Goal: Information Seeking & Learning: Find contact information

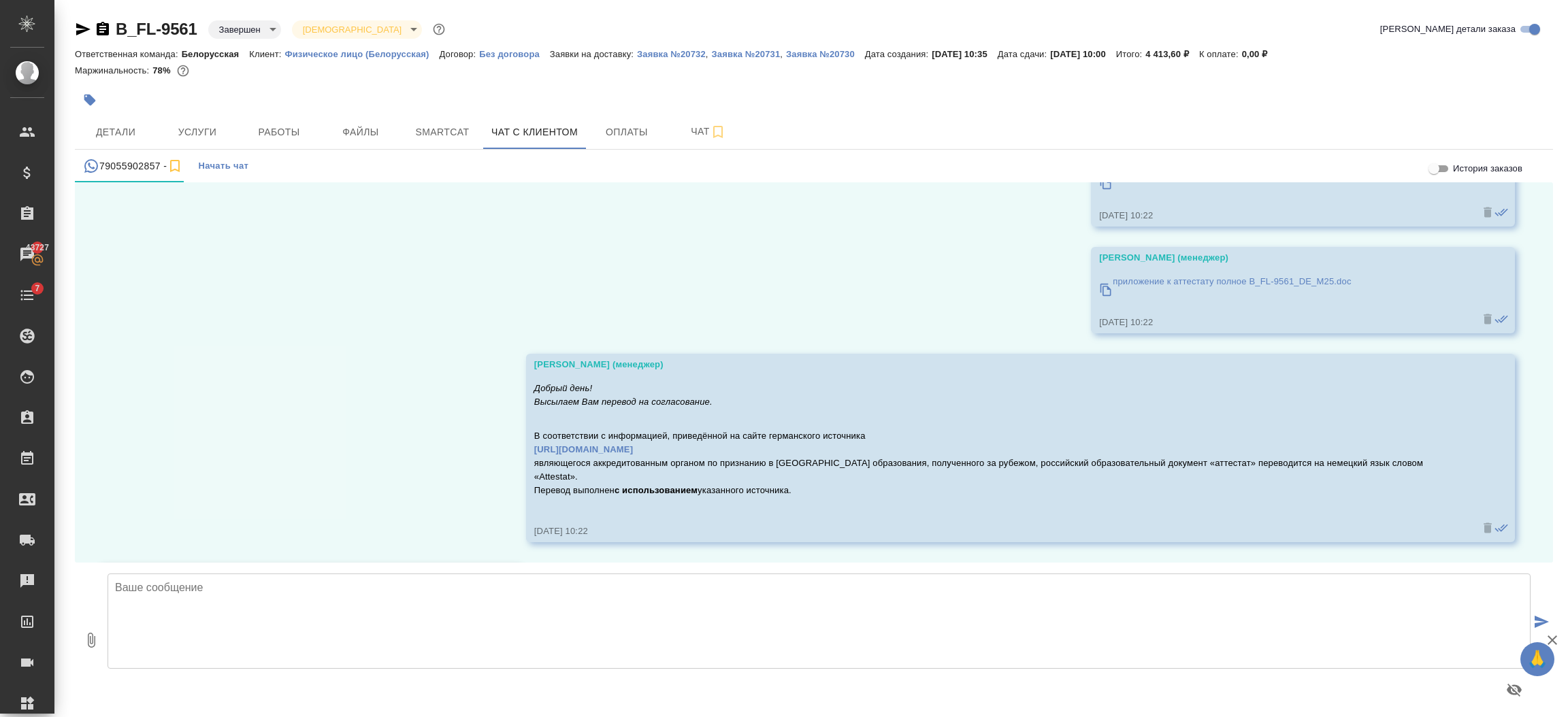
scroll to position [15052, 0]
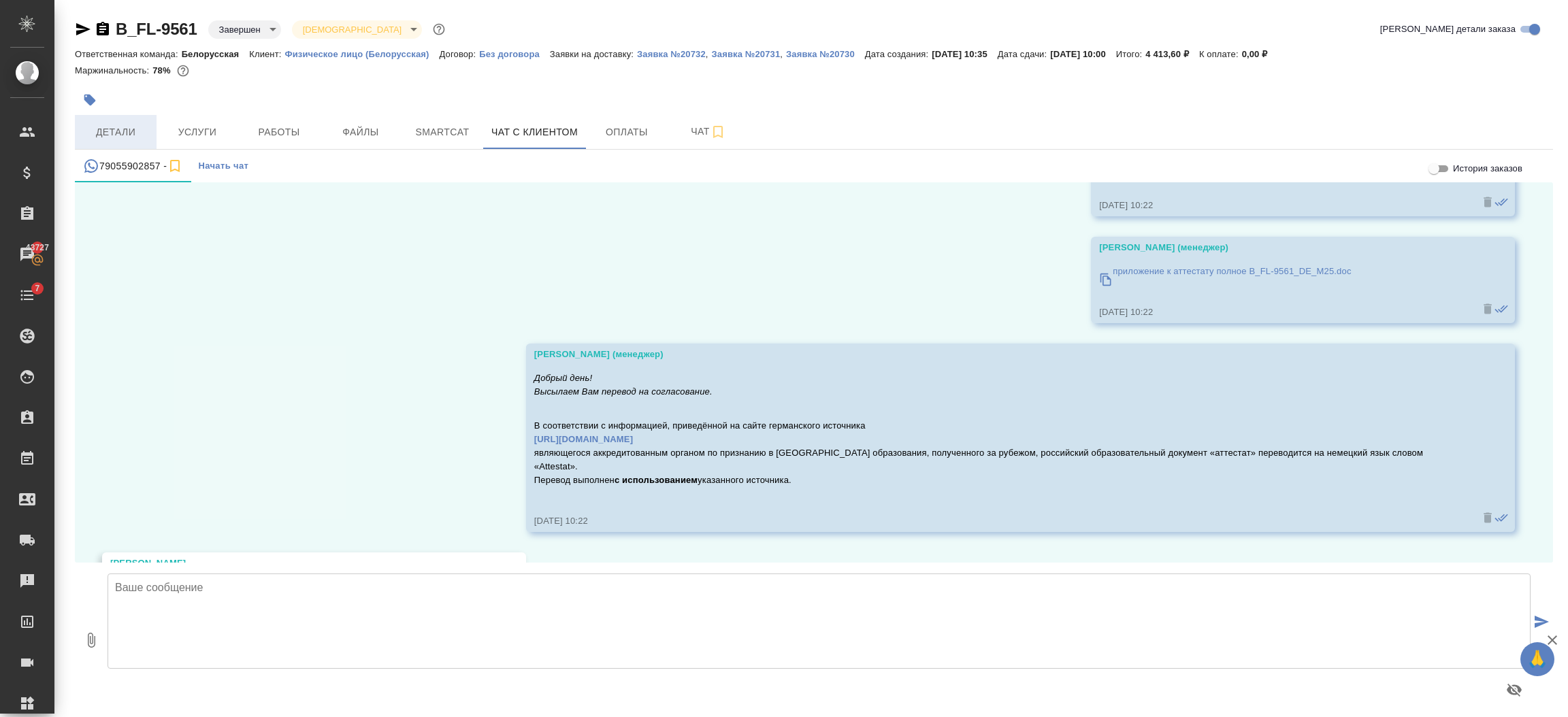
click at [111, 129] on span "Детали" at bounding box center [115, 133] width 65 height 17
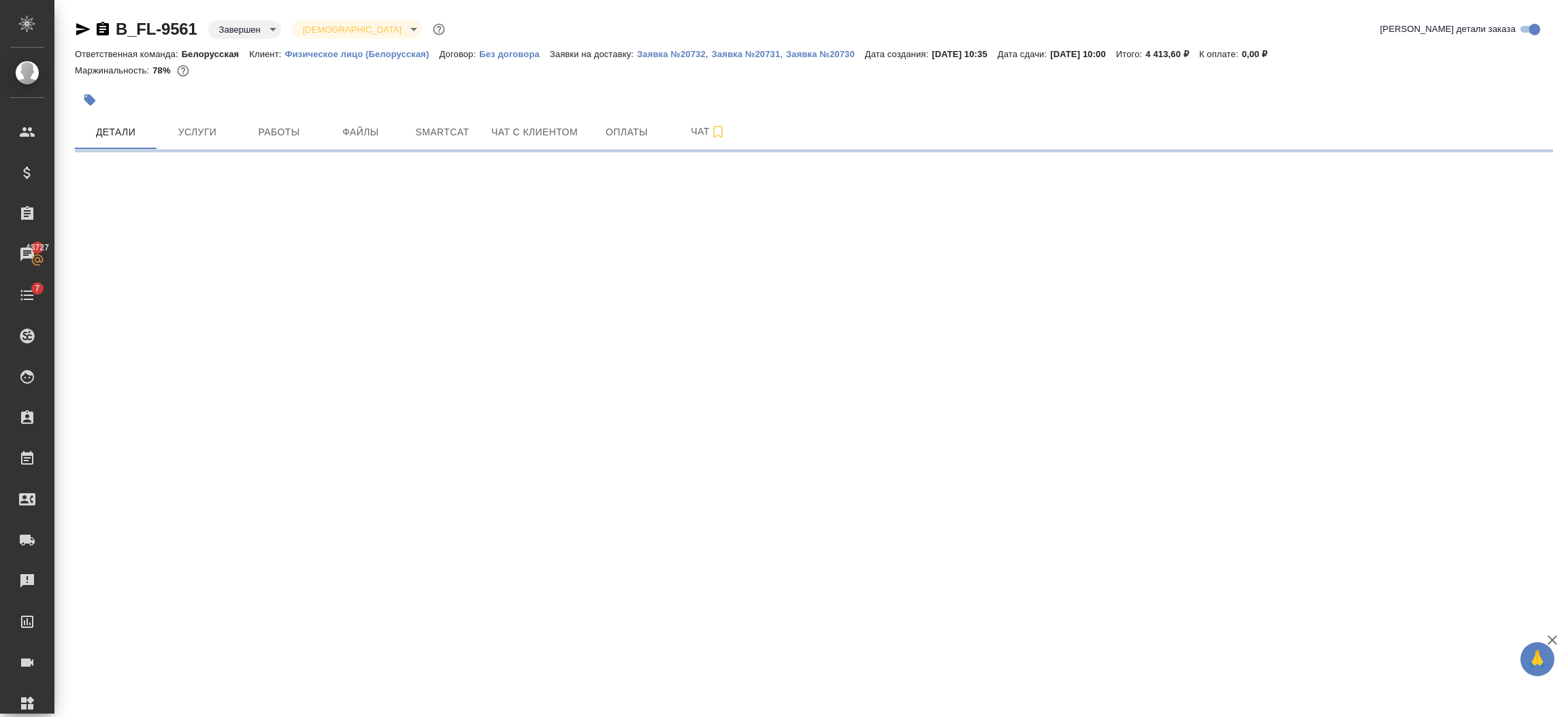
select select "RU"
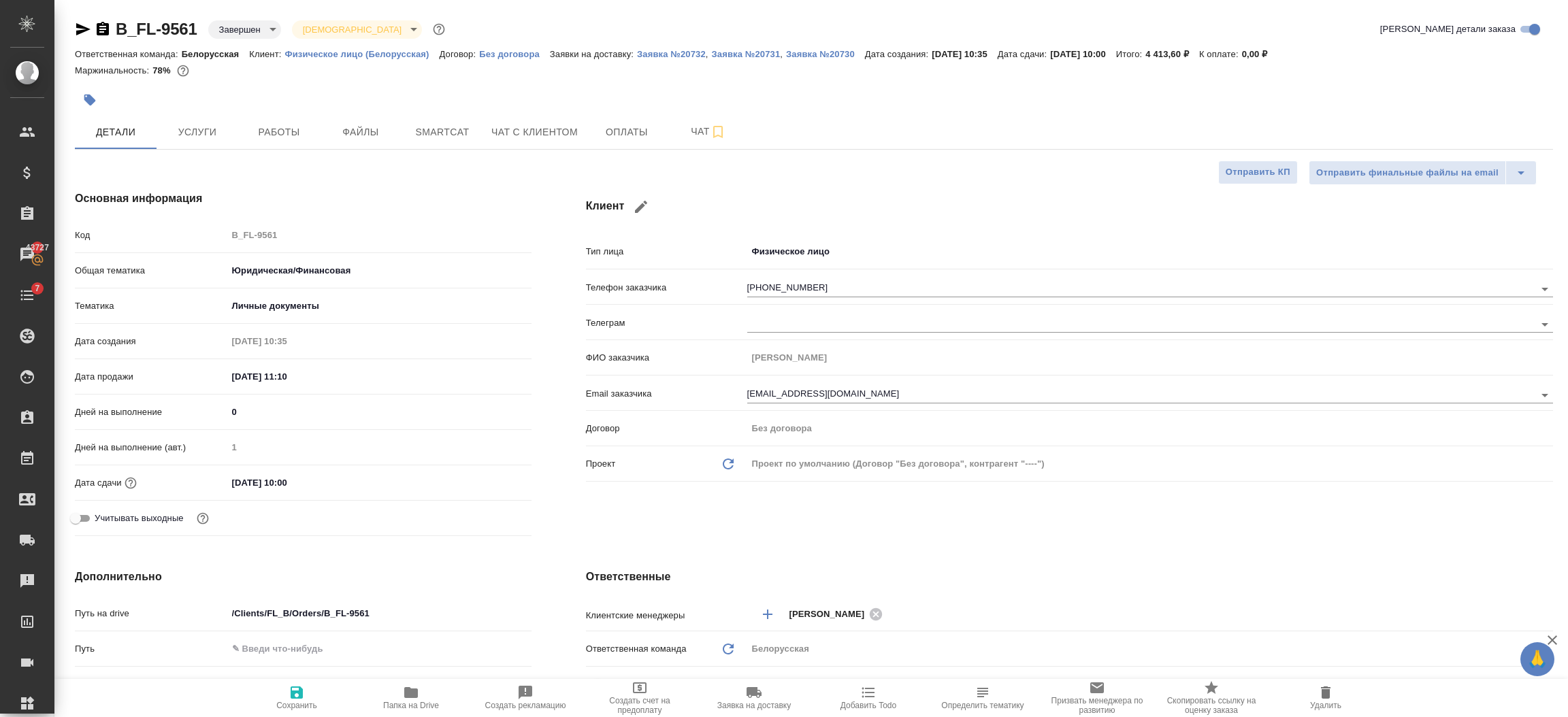
type textarea "x"
type input "Газизов Ринат"
type input "[PERSON_NAME]"
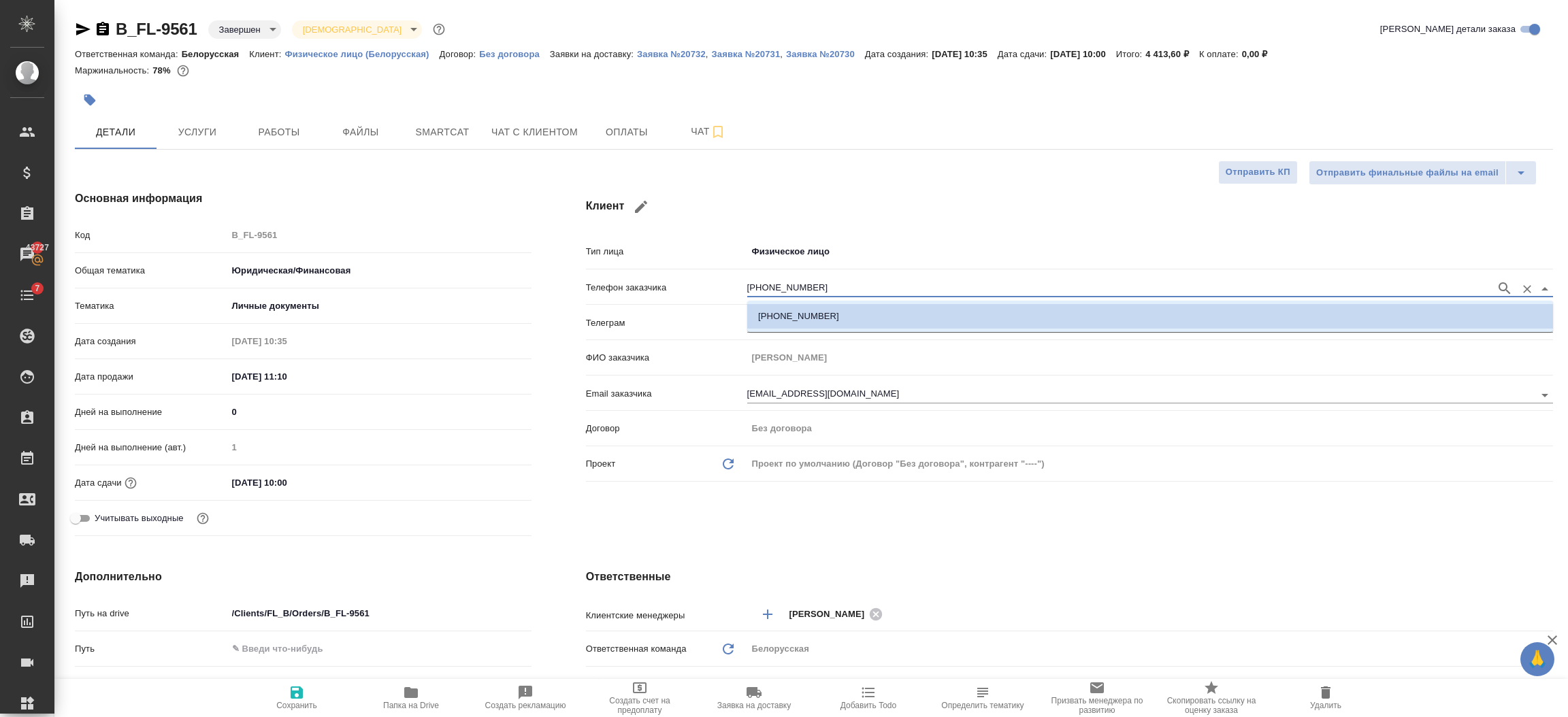
click at [838, 286] on input "[PHONE_NUMBER]" at bounding box center [1118, 288] width 741 height 16
click at [371, 49] on p "Физическое лицо (Белорусская)" at bounding box center [361, 53] width 154 height 11
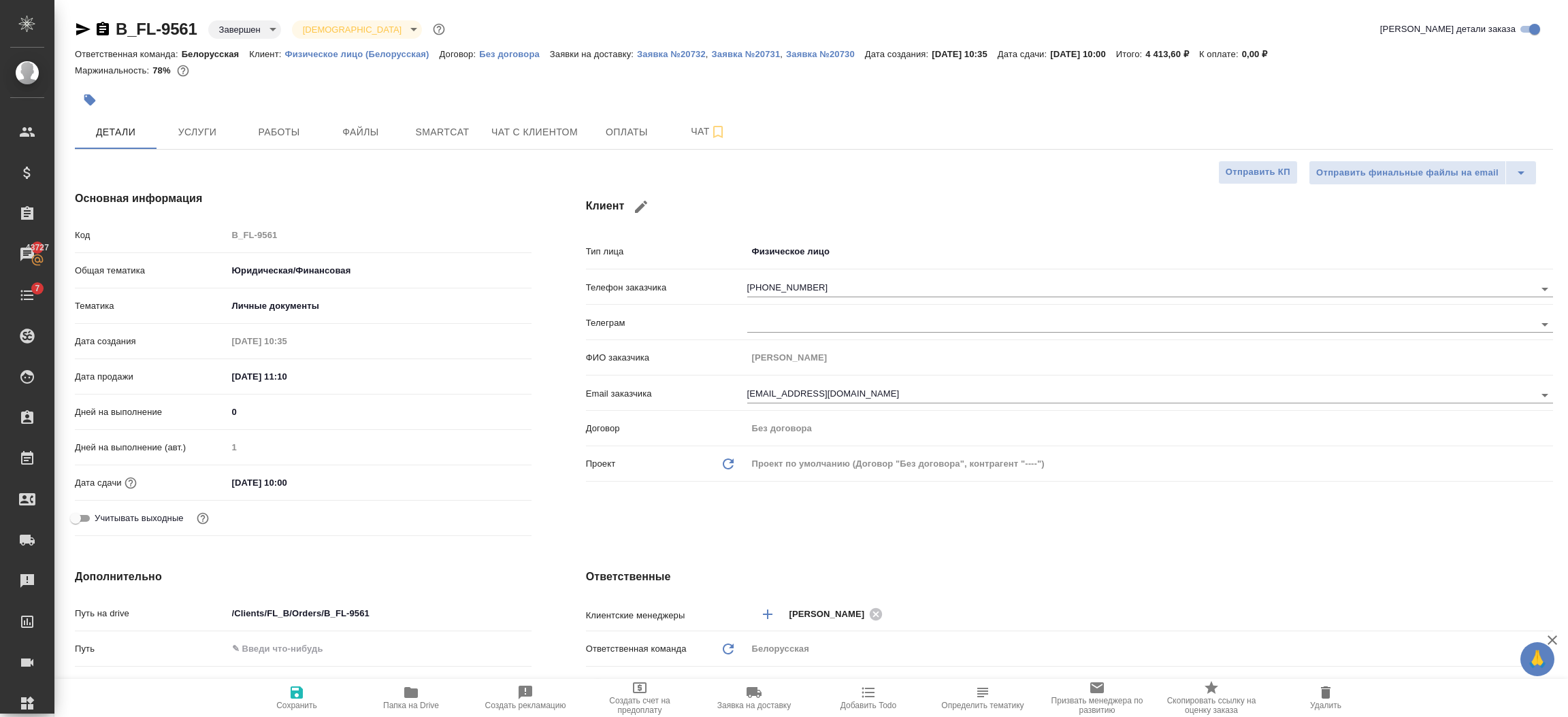
type textarea "x"
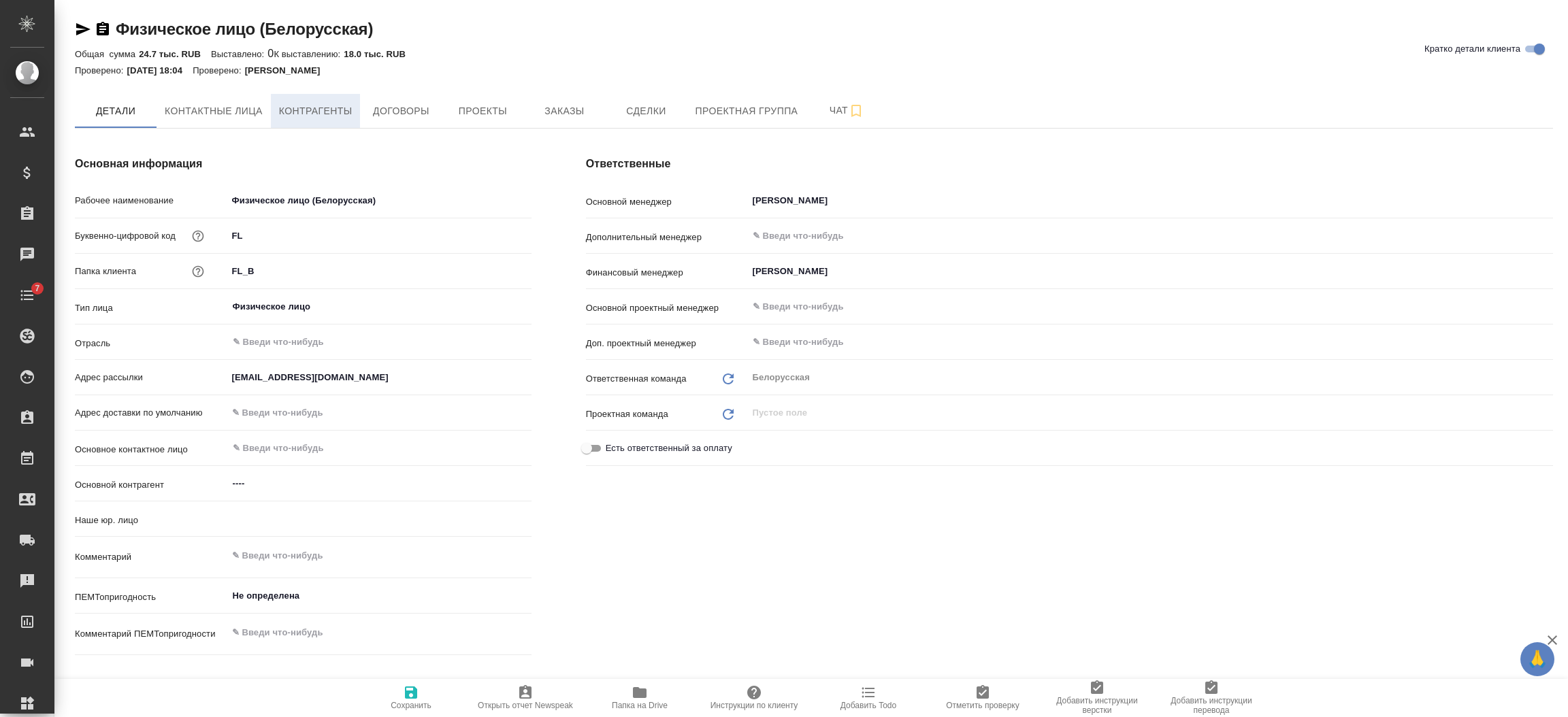
type input "(МБ) ООО "Монблан""
type textarea "x"
click at [211, 111] on span "Контактные лица" at bounding box center [213, 112] width 98 height 17
type textarea "x"
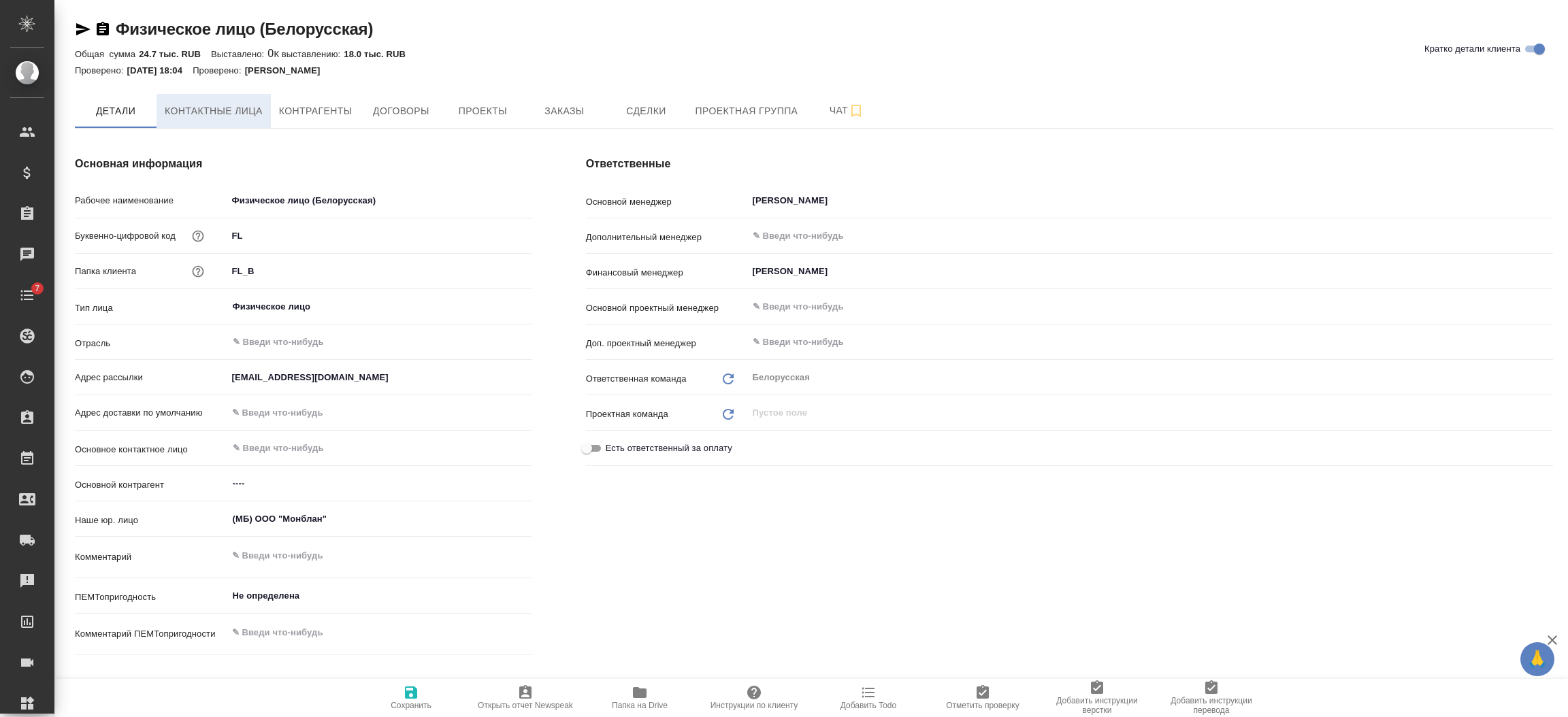
type textarea "x"
select select "RU"
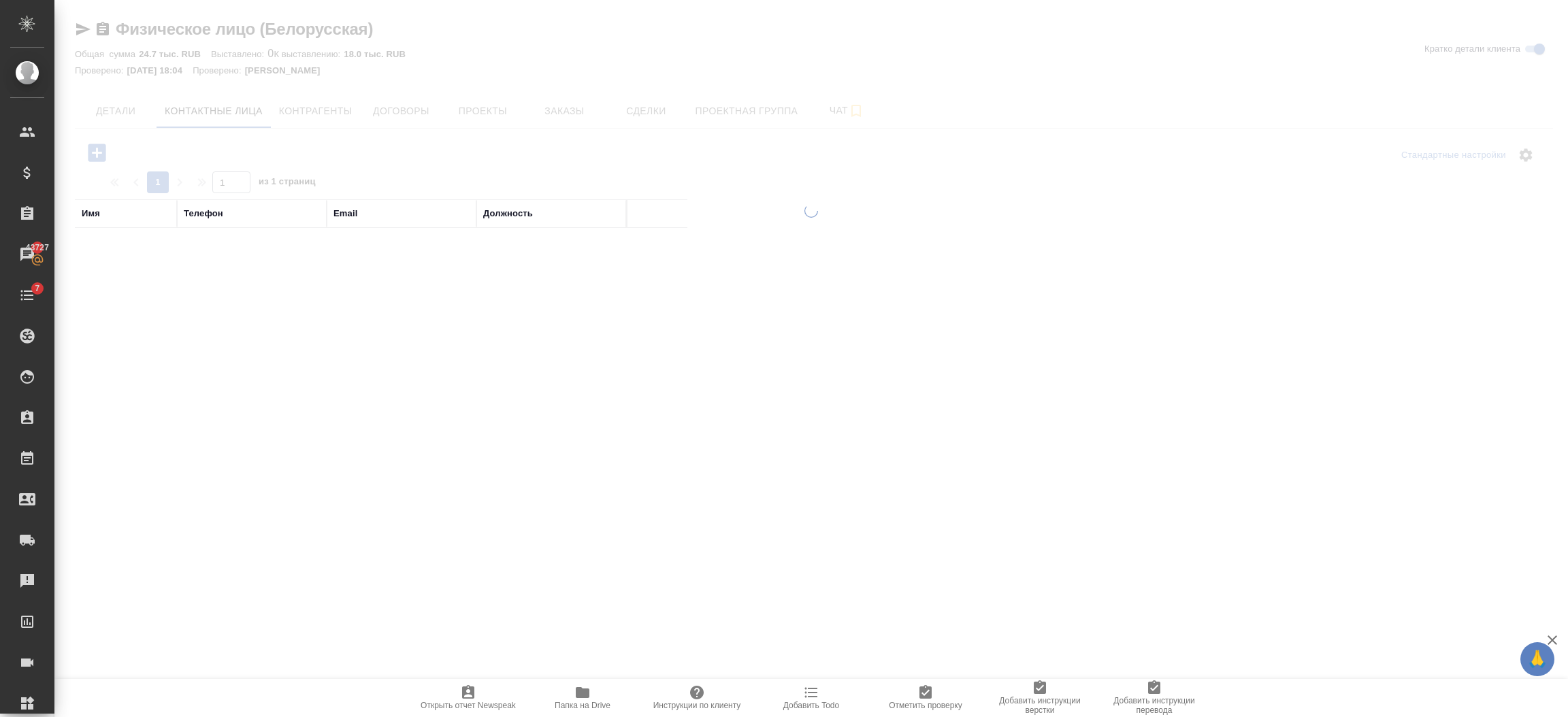
click at [202, 215] on div "Телефон" at bounding box center [203, 213] width 40 height 14
click at [223, 236] on input "text" at bounding box center [251, 236] width 136 height 17
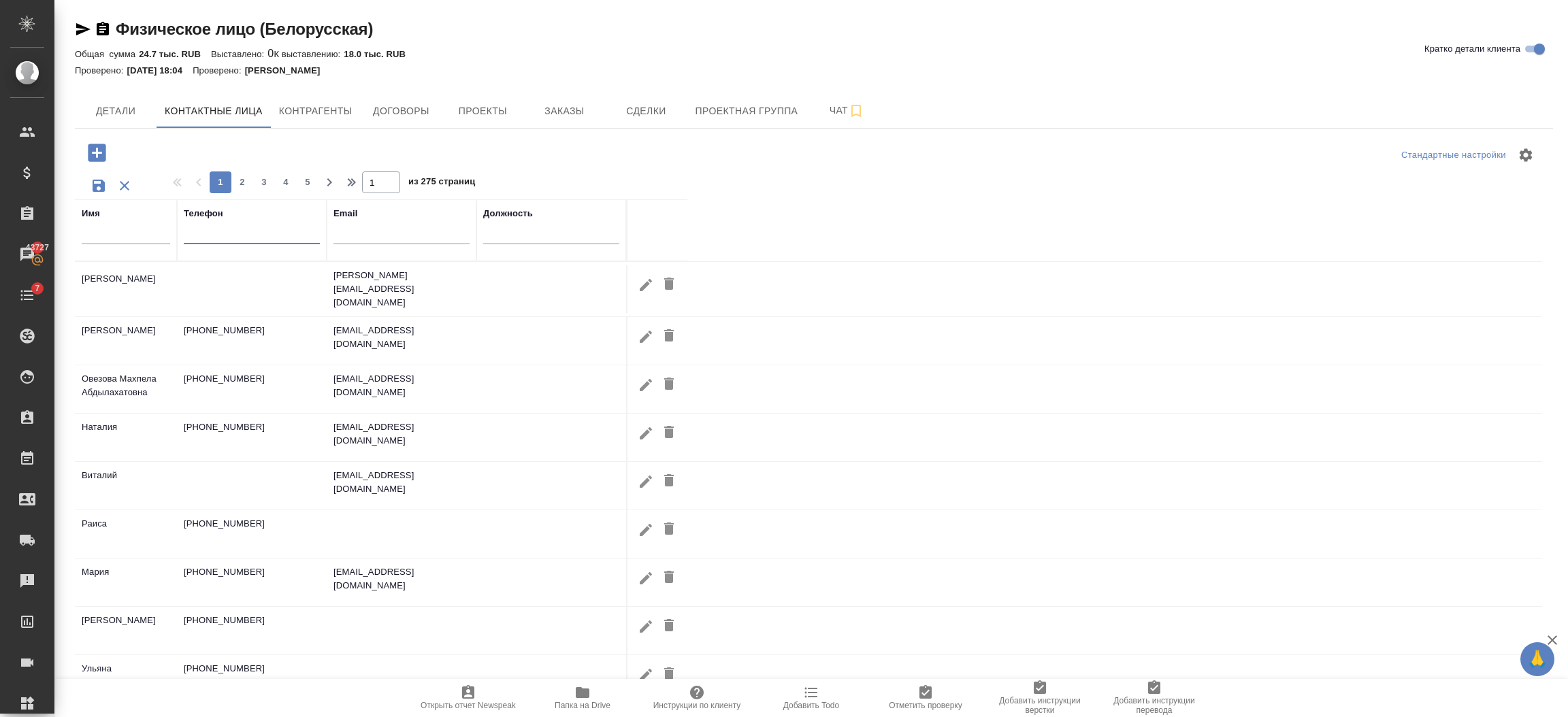
paste input "[PHONE_NUMBER]"
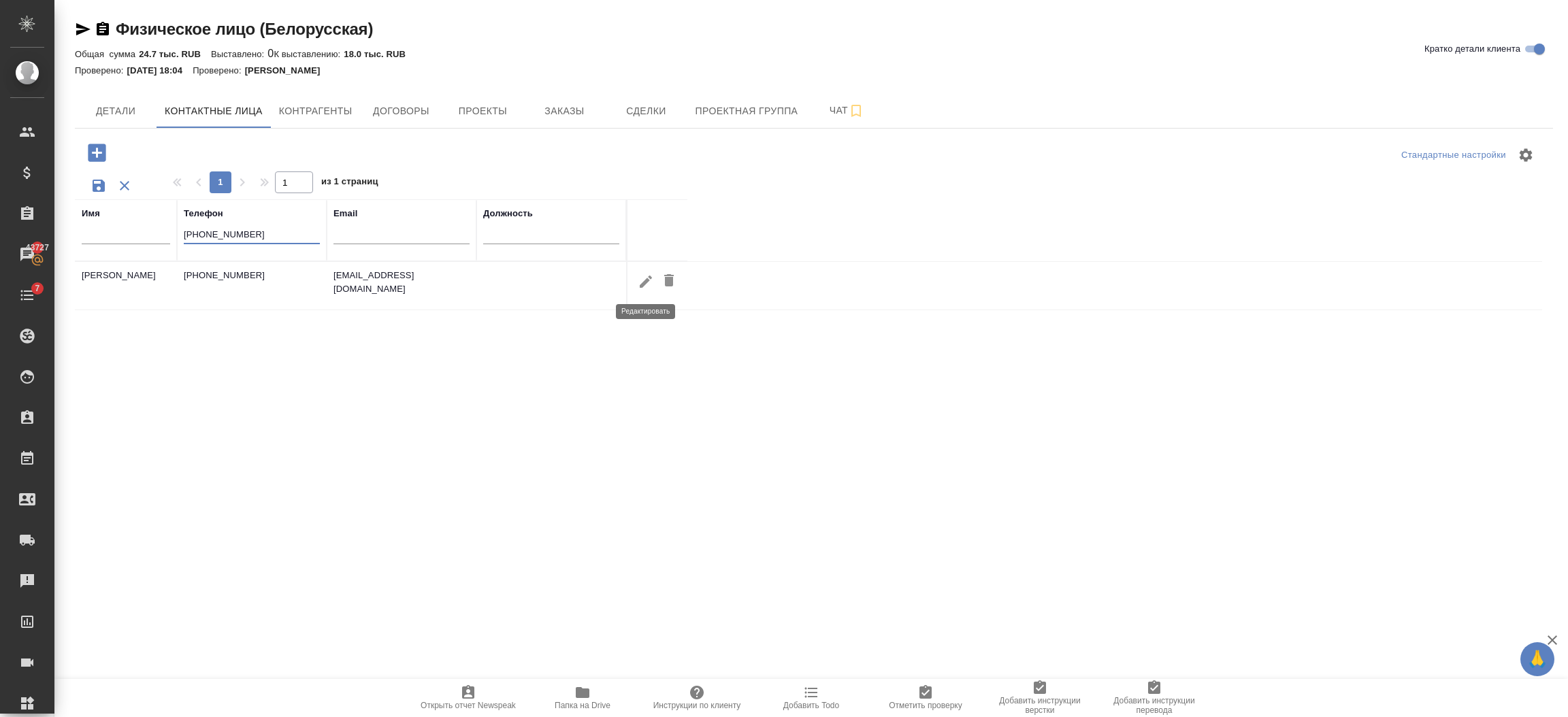
type input "[PHONE_NUMBER]"
click at [642, 287] on icon "button" at bounding box center [645, 281] width 13 height 13
type input "[PERSON_NAME]"
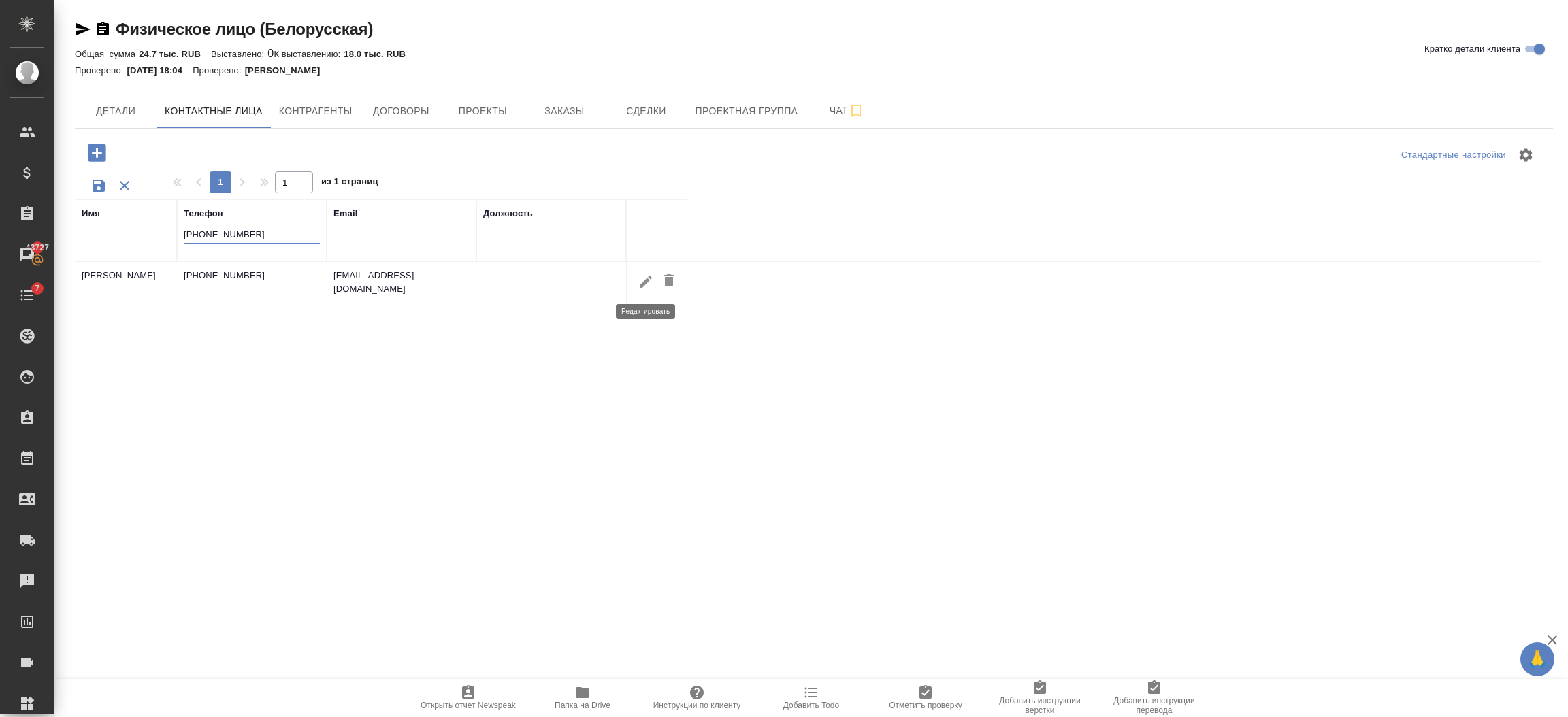
type input "[EMAIL_ADDRESS][DOMAIN_NAME]"
type input "[PHONE_NUMBER]"
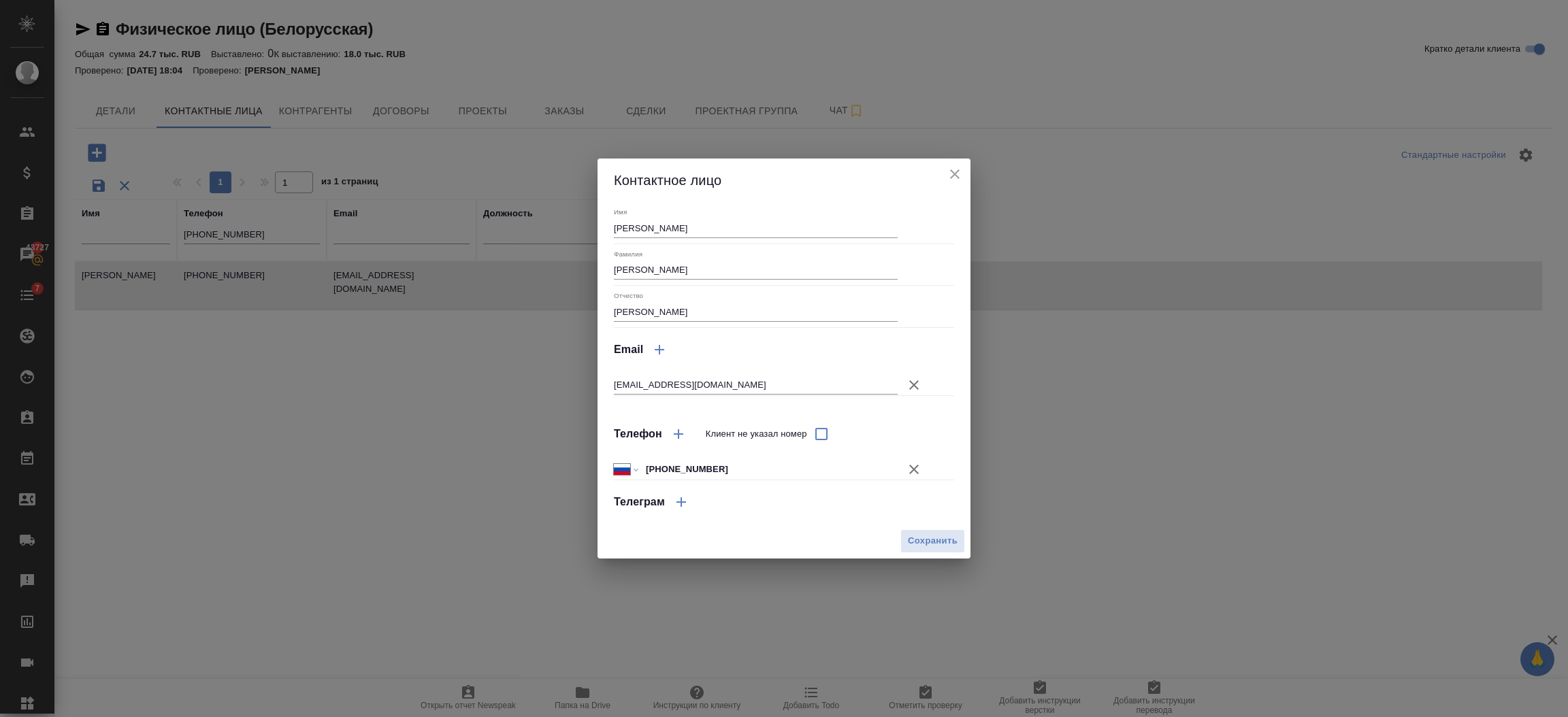
click at [964, 170] on div "Контактное лицо" at bounding box center [784, 179] width 373 height 44
click at [958, 175] on icon "close" at bounding box center [955, 174] width 16 height 16
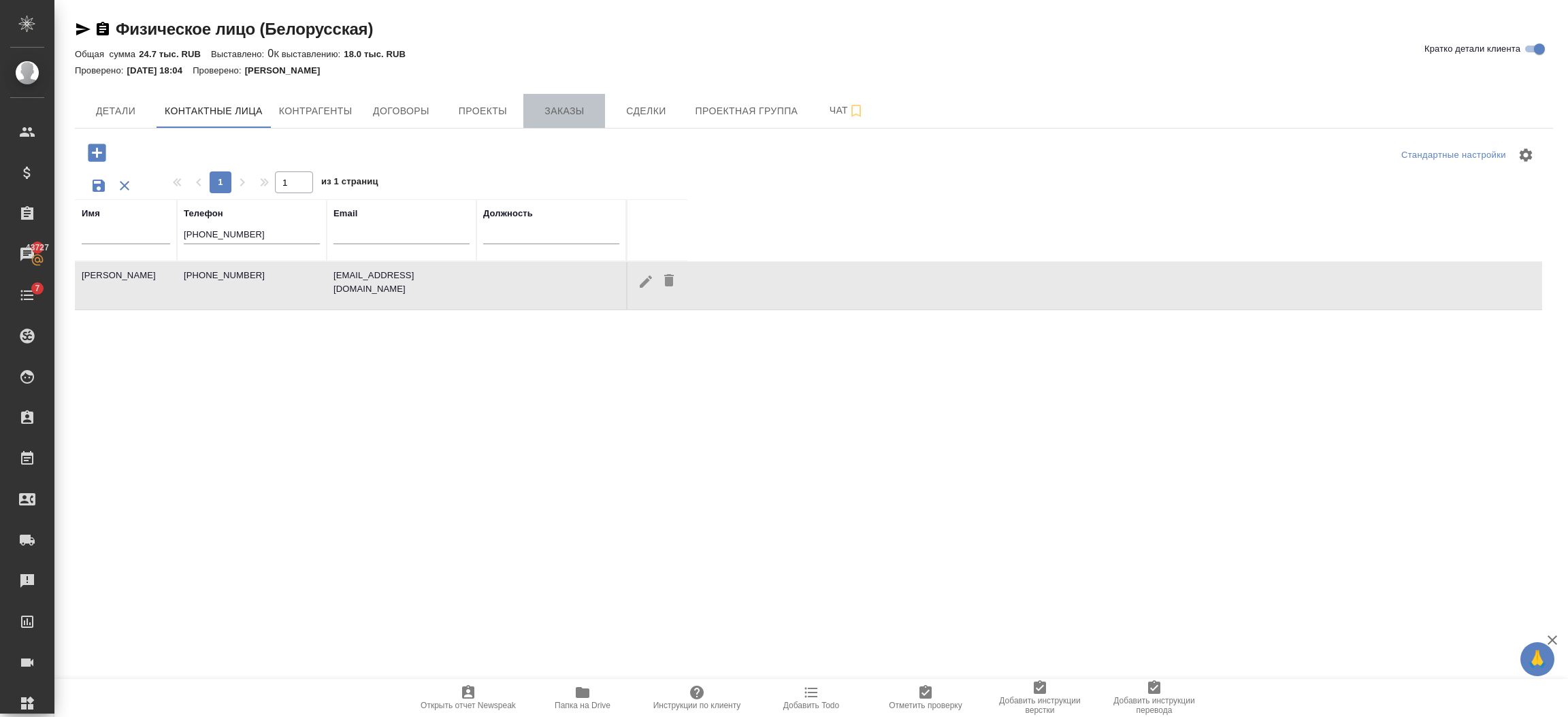
click at [574, 122] on button "Заказы" at bounding box center [564, 111] width 82 height 34
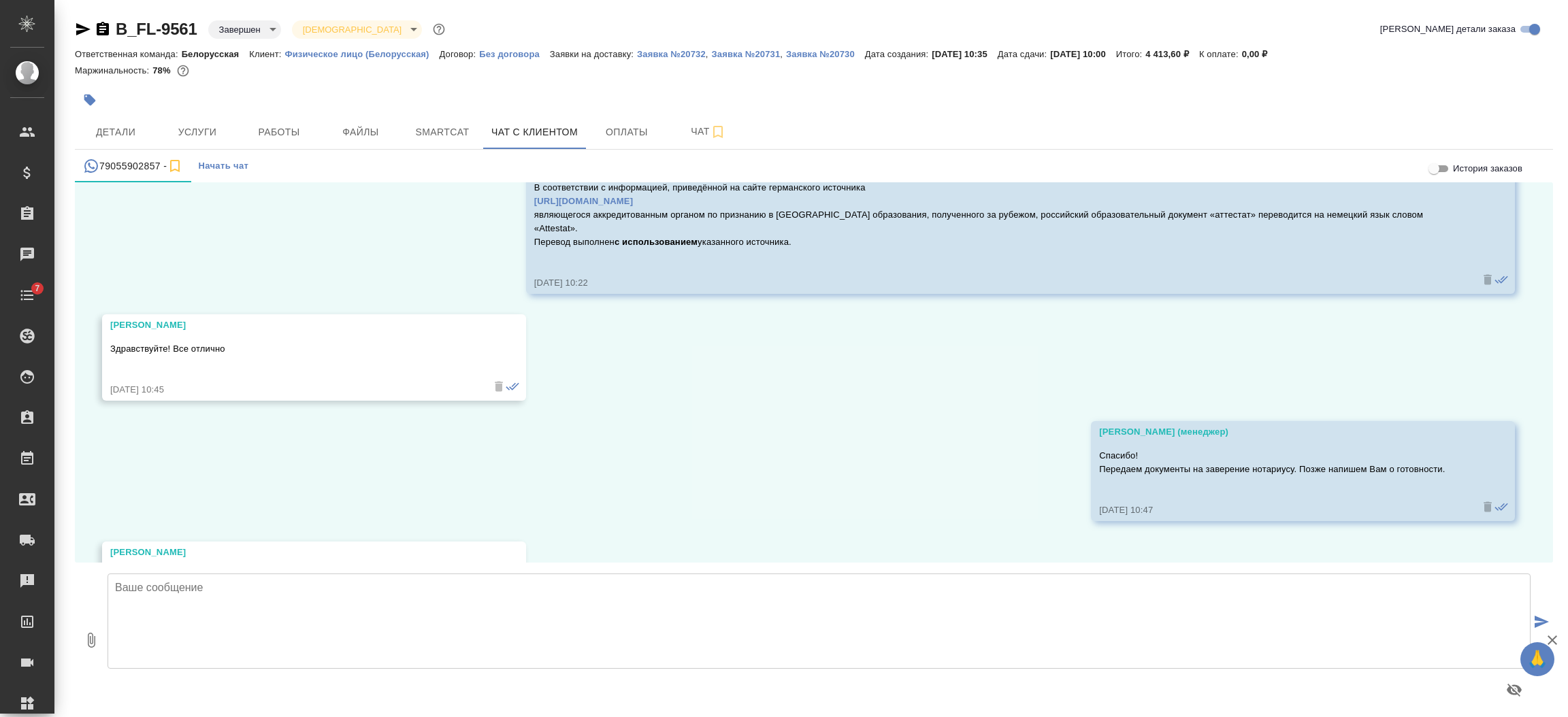
scroll to position [15345, 0]
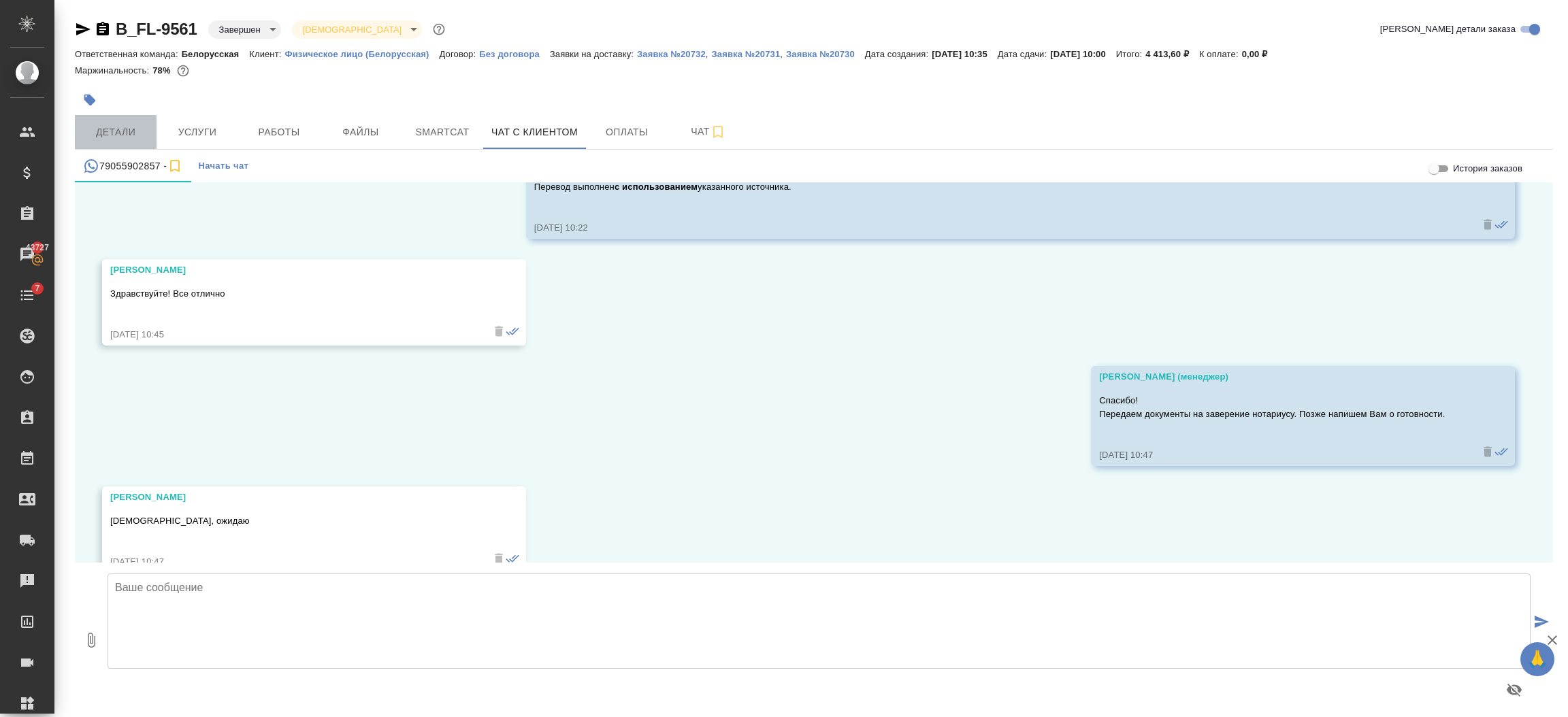
click at [127, 134] on span "Детали" at bounding box center [115, 133] width 65 height 17
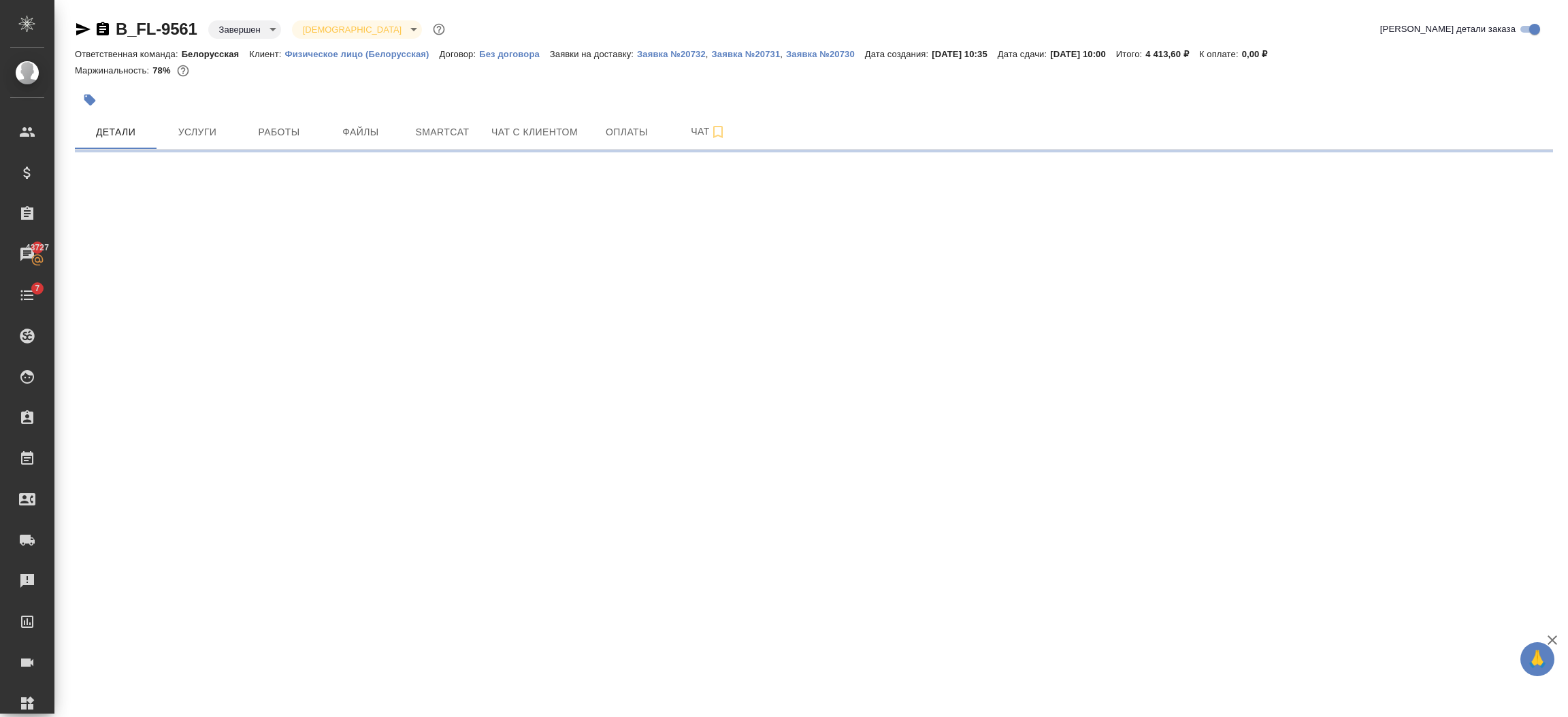
select select "RU"
click at [846, 277] on div ".cls-1 fill:#fff; AWATERA Semenets Irina Клиенты Спецификации Заказы 43727 Чаты…" at bounding box center [784, 358] width 1568 height 717
select select "RU"
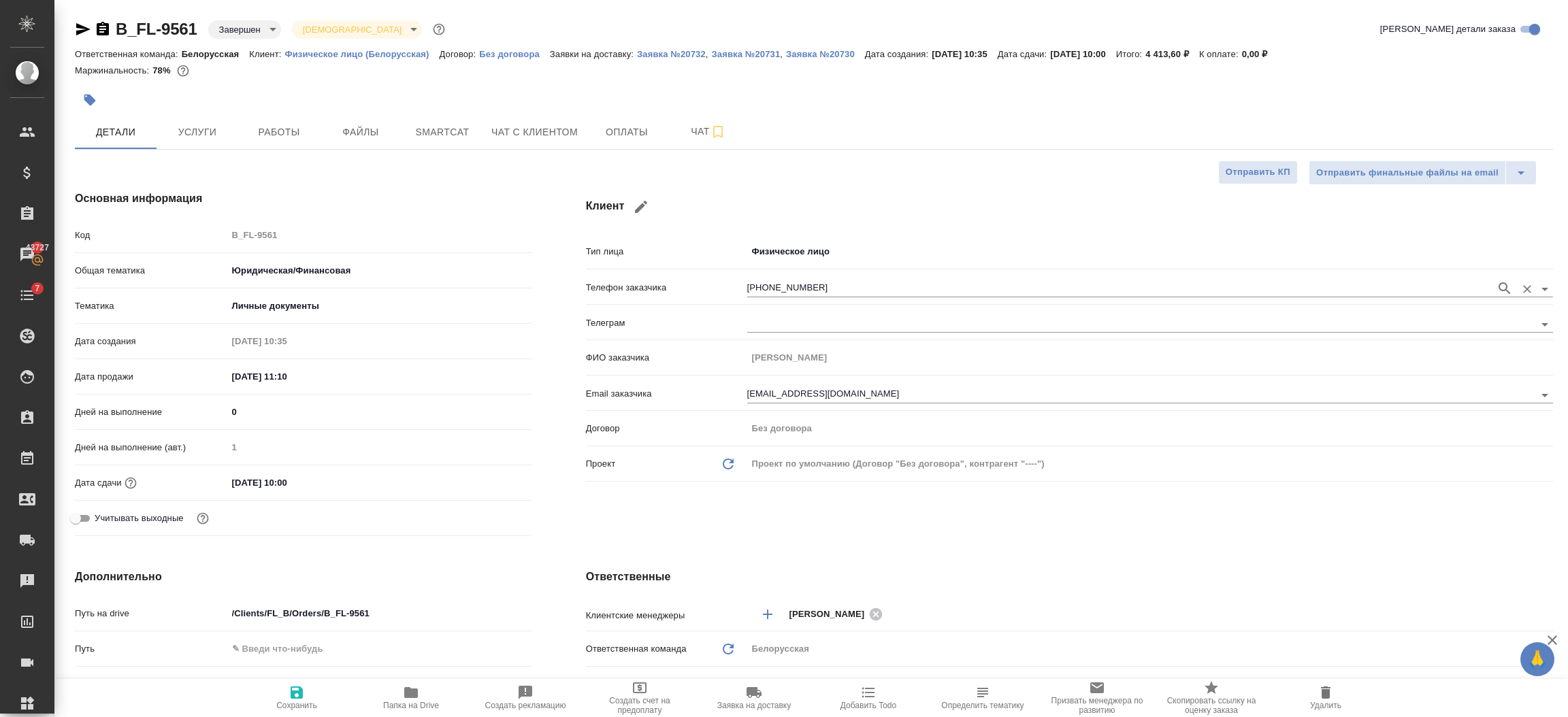
type textarea "x"
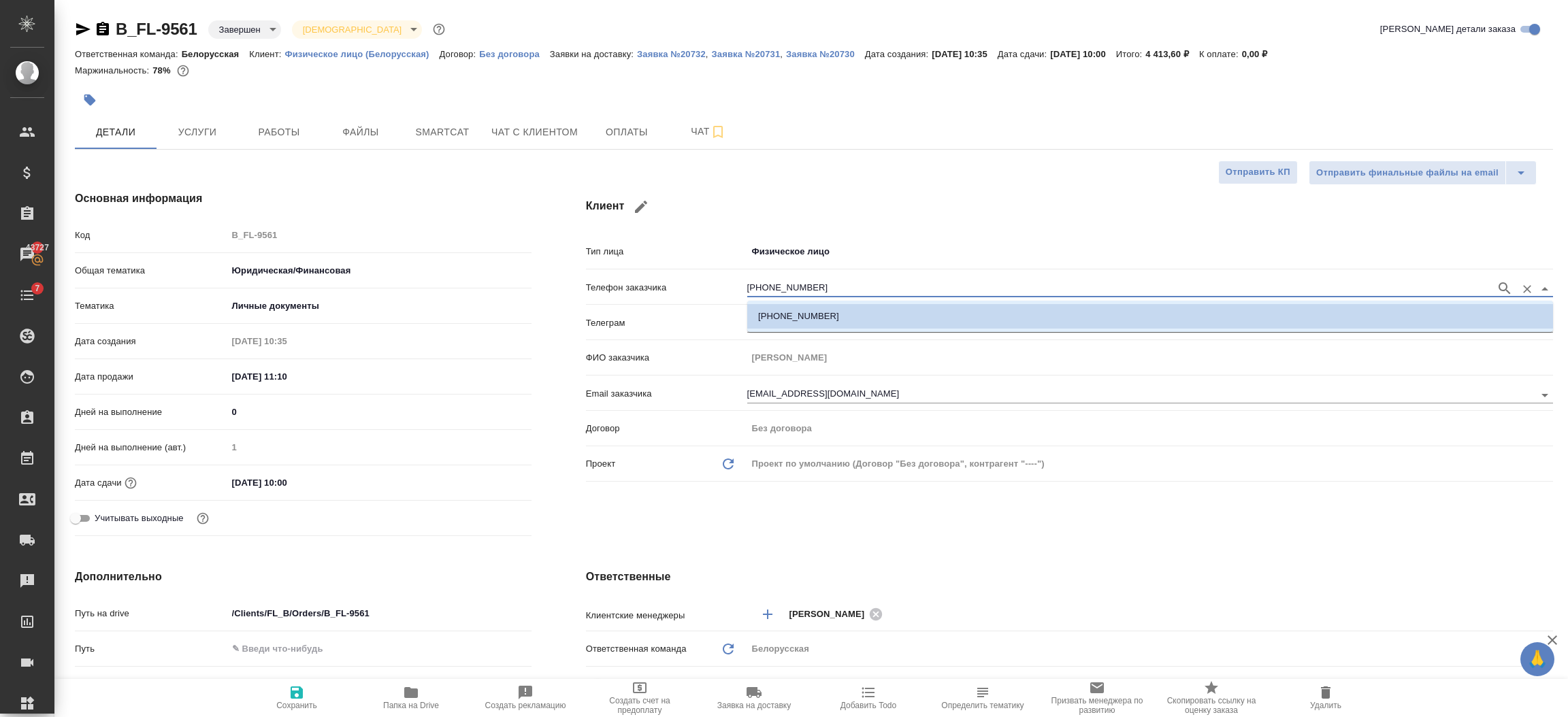
click at [824, 283] on input "[PHONE_NUMBER]" at bounding box center [1118, 288] width 741 height 16
click at [838, 320] on li "[PHONE_NUMBER]" at bounding box center [1150, 315] width 805 height 24
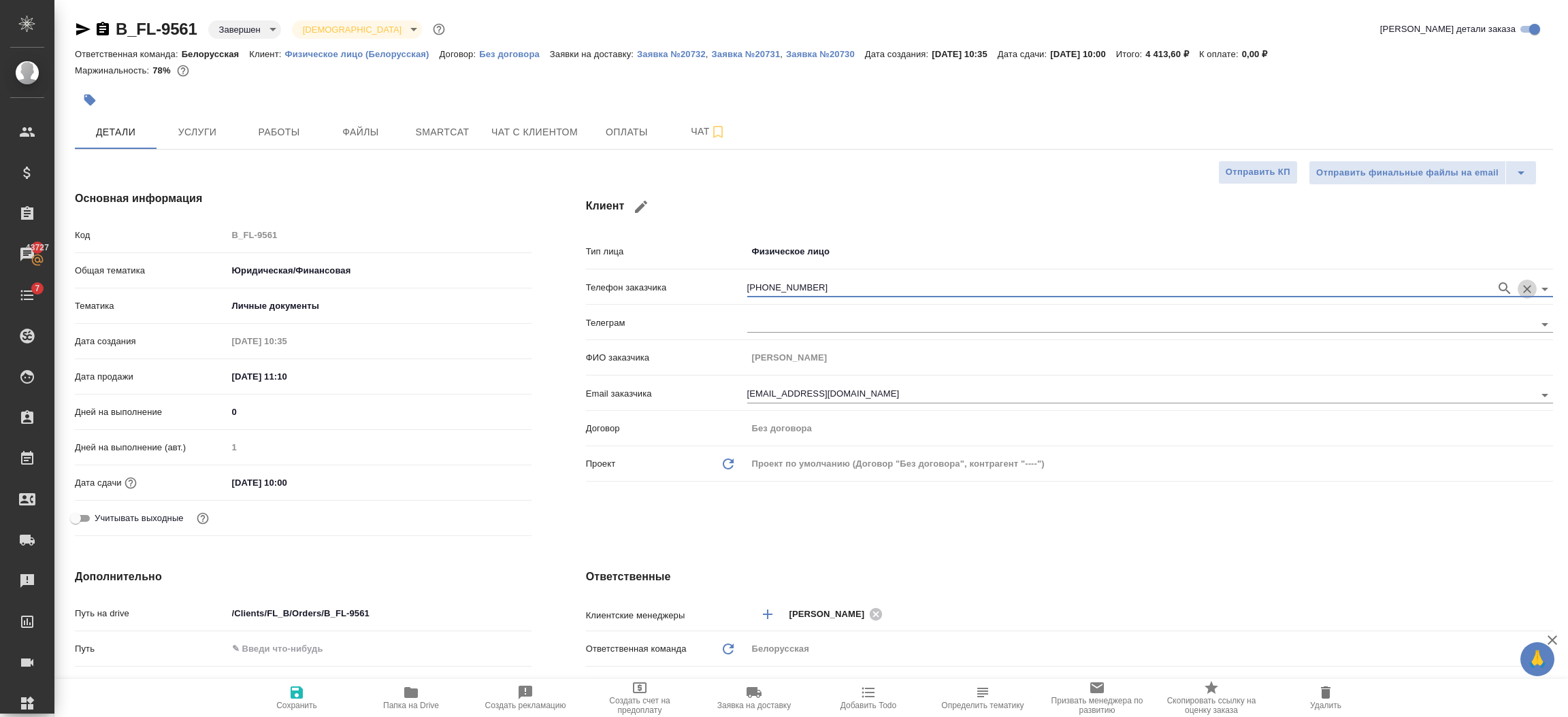
click at [1528, 286] on icon "Очистить" at bounding box center [1527, 289] width 14 height 14
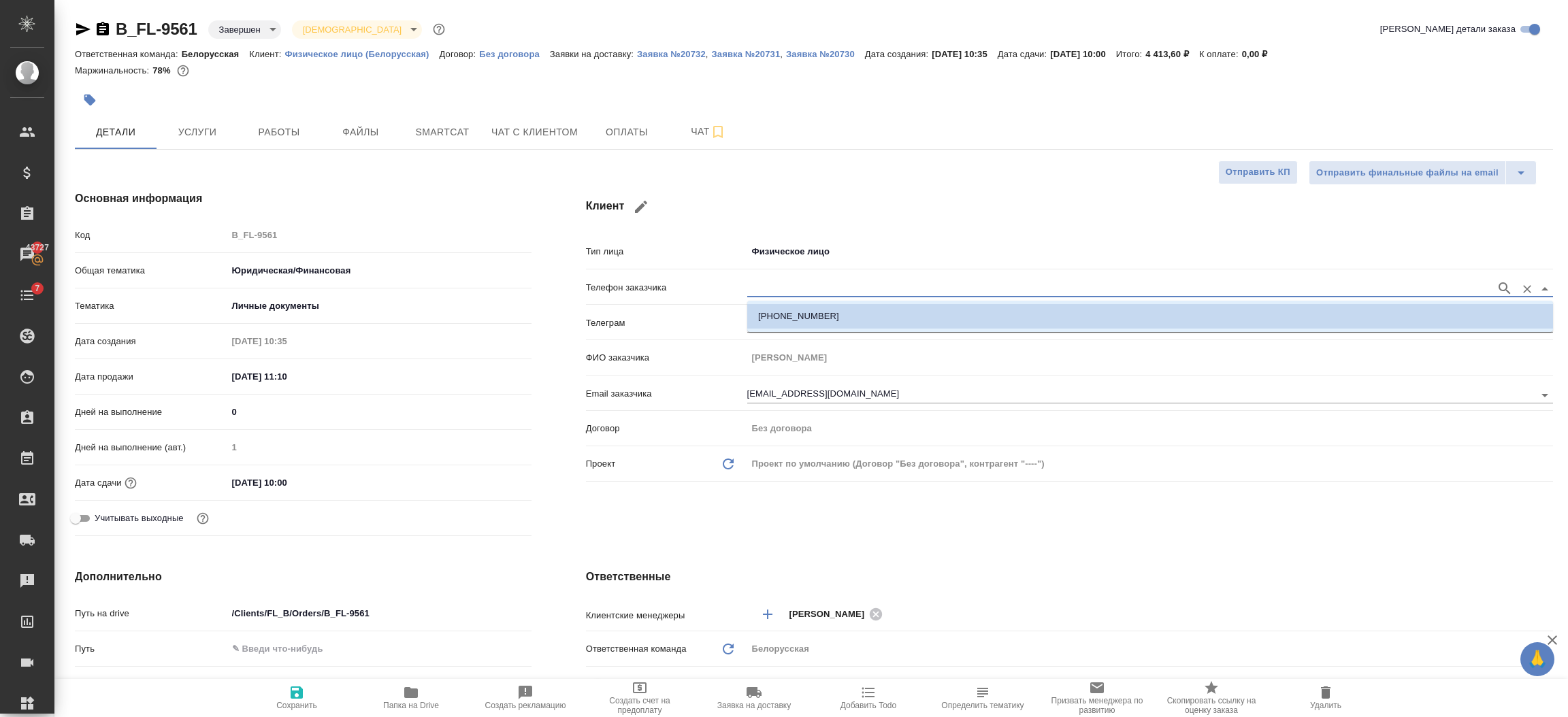
click at [854, 288] on input "text" at bounding box center [1118, 288] width 741 height 16
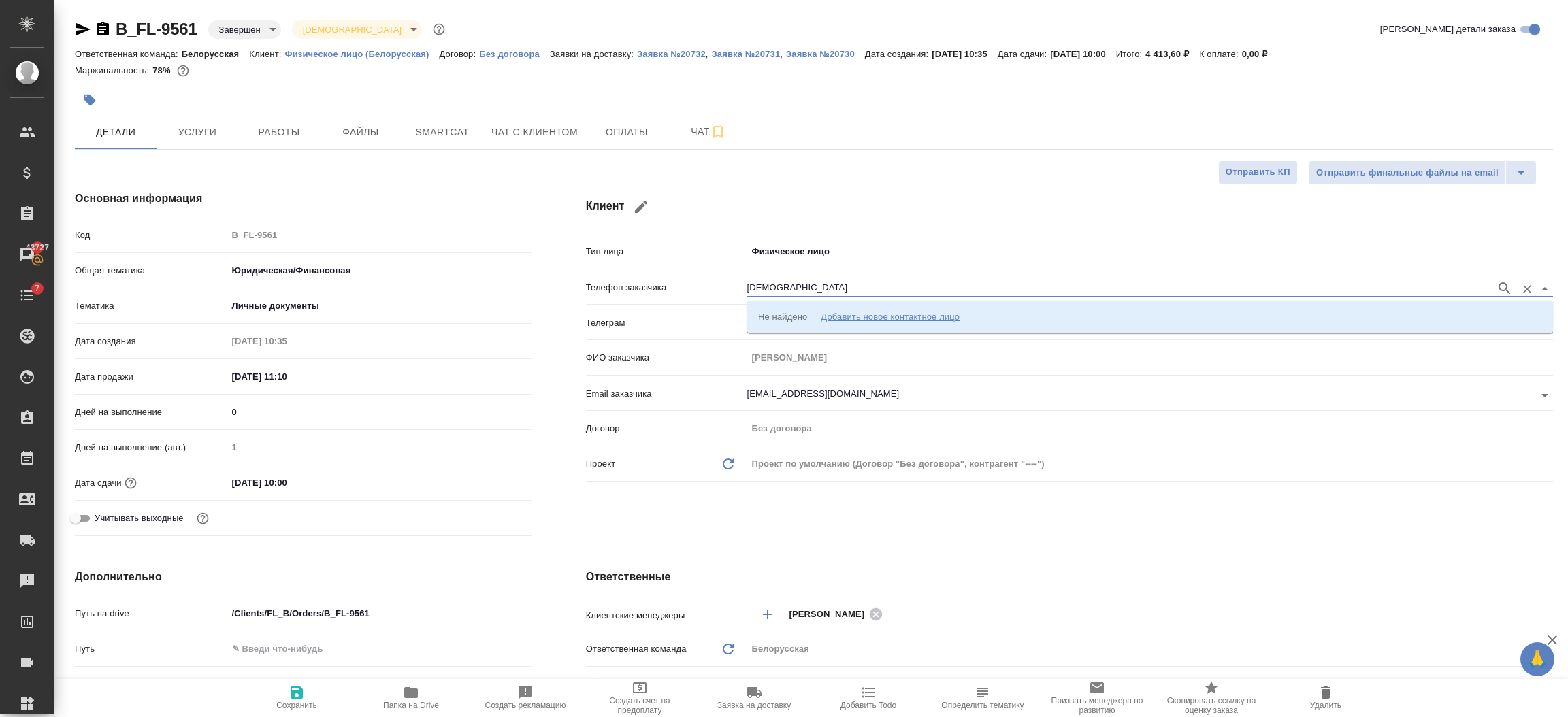
click at [846, 286] on input "суха" at bounding box center [1118, 288] width 741 height 16
click at [807, 288] on input "суха" at bounding box center [1118, 288] width 741 height 16
type input "суха"
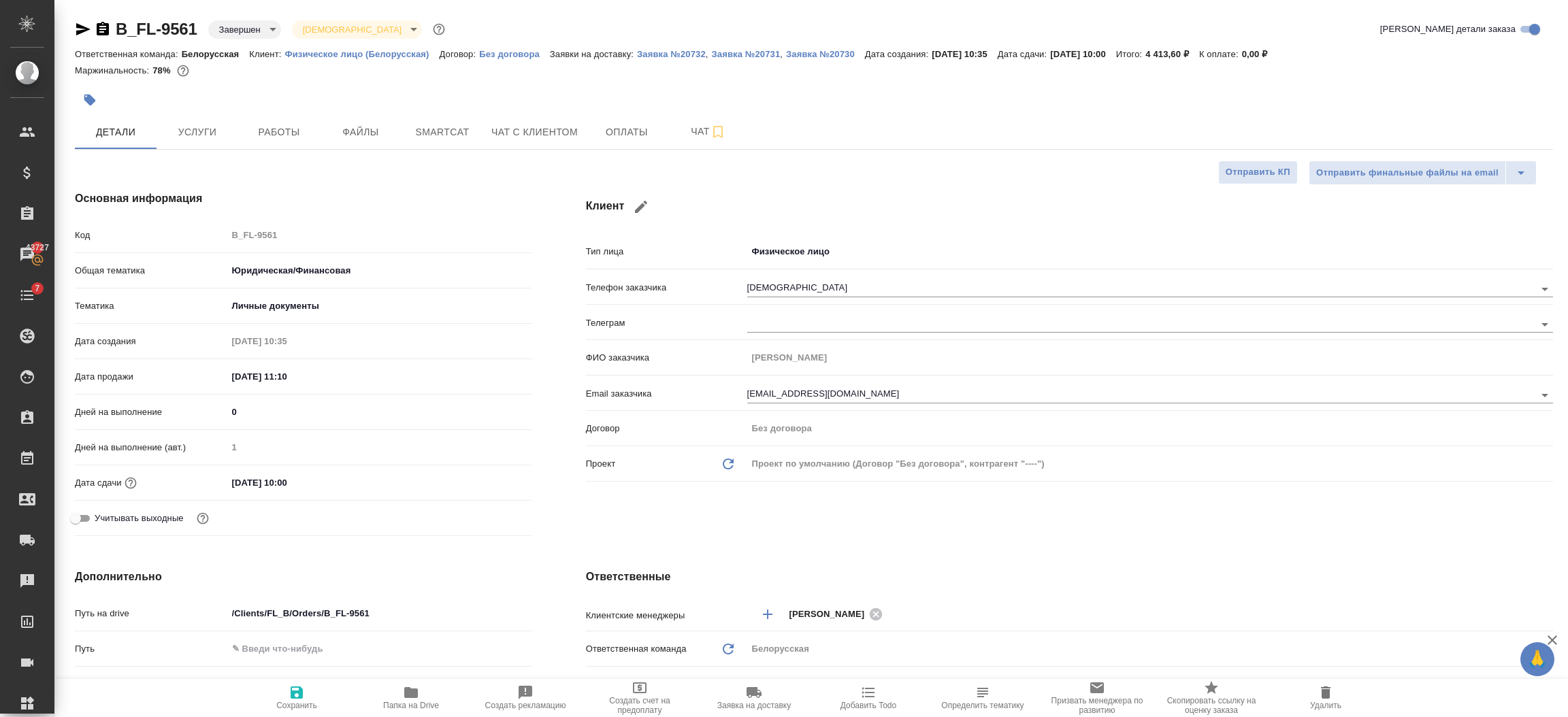
click at [714, 331] on div "Телеграм" at bounding box center [1069, 322] width 967 height 24
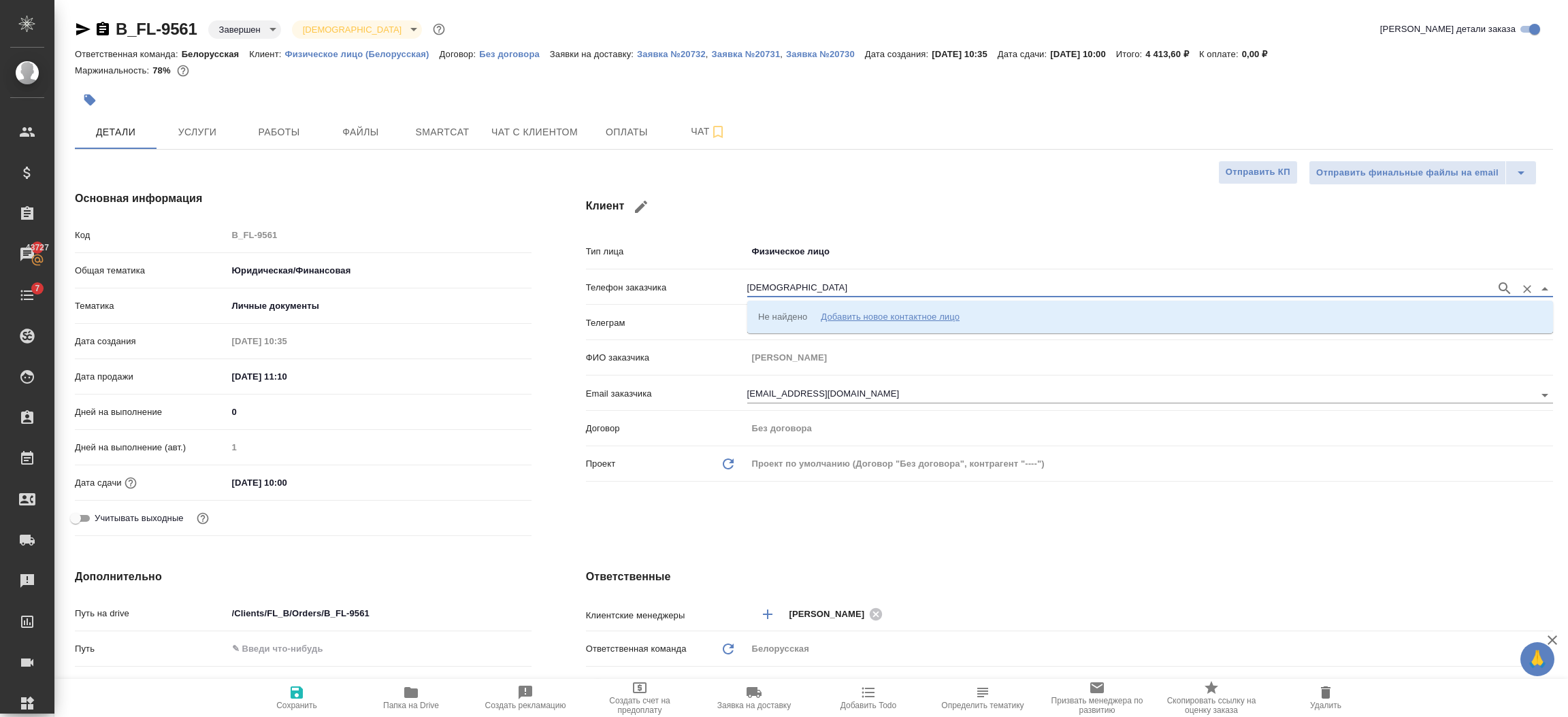
drag, startPoint x: 824, startPoint y: 283, endPoint x: 728, endPoint y: 284, distance: 96.0
click at [728, 284] on div "Телефон заказчика суха" at bounding box center [1069, 286] width 967 height 24
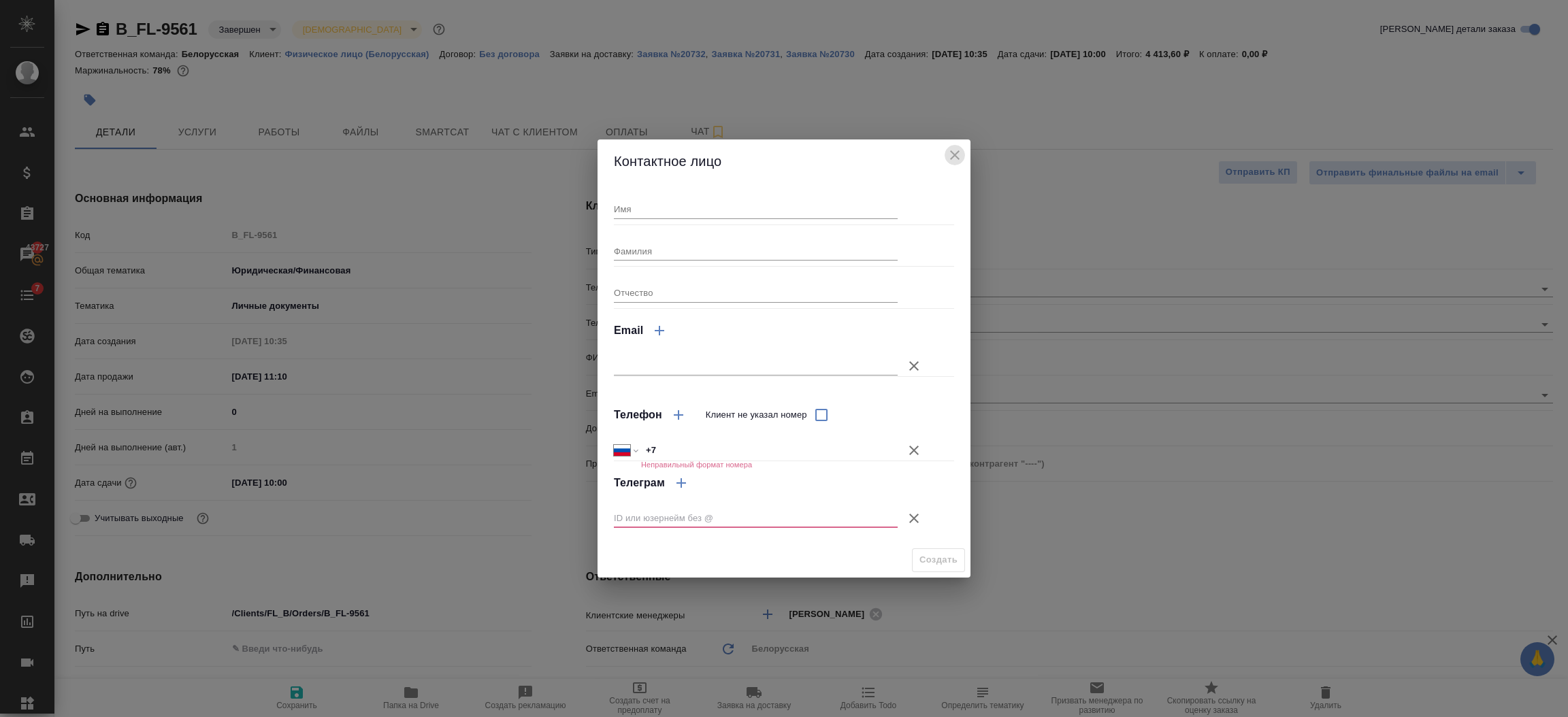
click at [947, 161] on icon "close" at bounding box center [955, 154] width 16 height 16
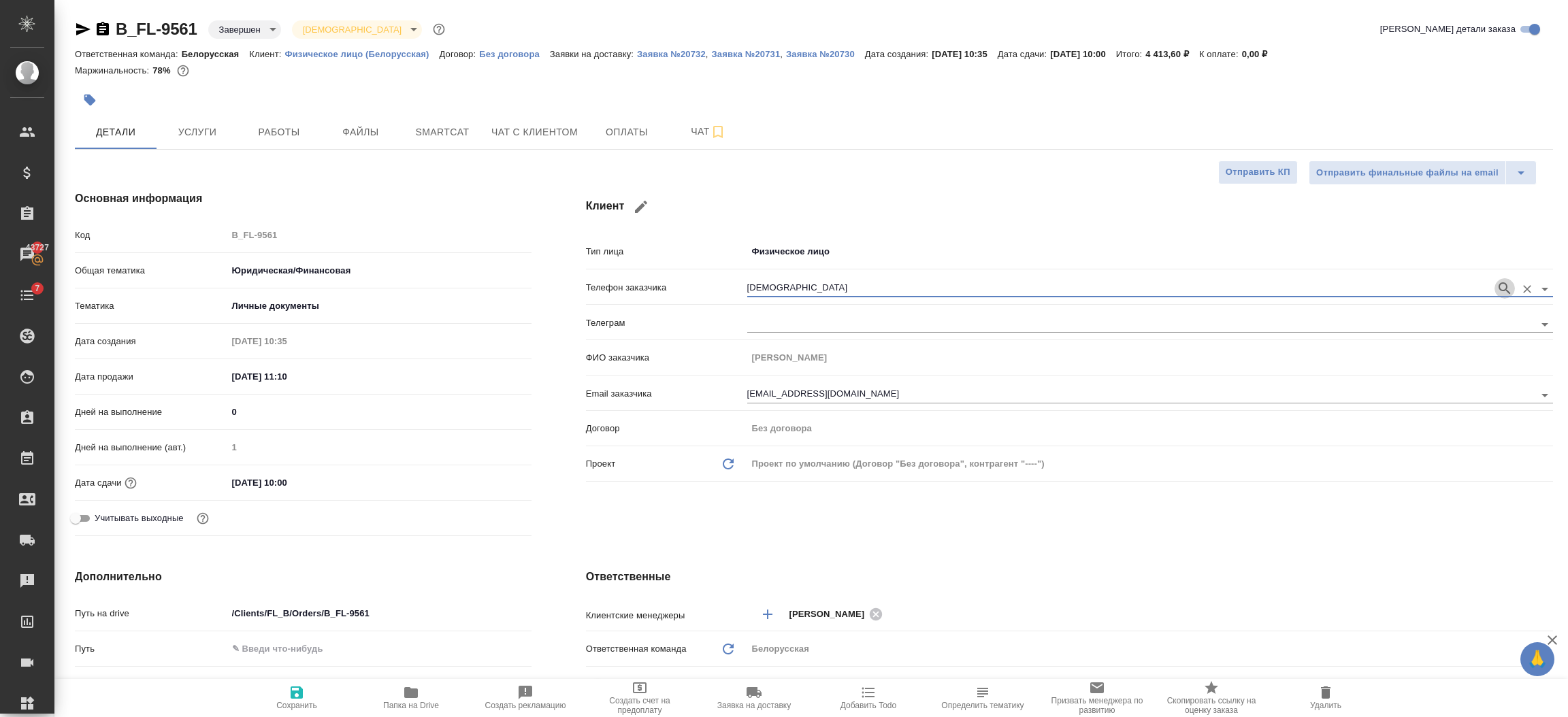
click at [1509, 285] on icon "button" at bounding box center [1504, 288] width 16 height 16
click at [1500, 285] on icon "button" at bounding box center [1504, 288] width 16 height 16
type input "+79055902857 Сухарева Екатерина Дмитриевна suhareva3100@mail.ru"
click at [291, 693] on icon "button" at bounding box center [296, 693] width 13 height 13
type textarea "x"
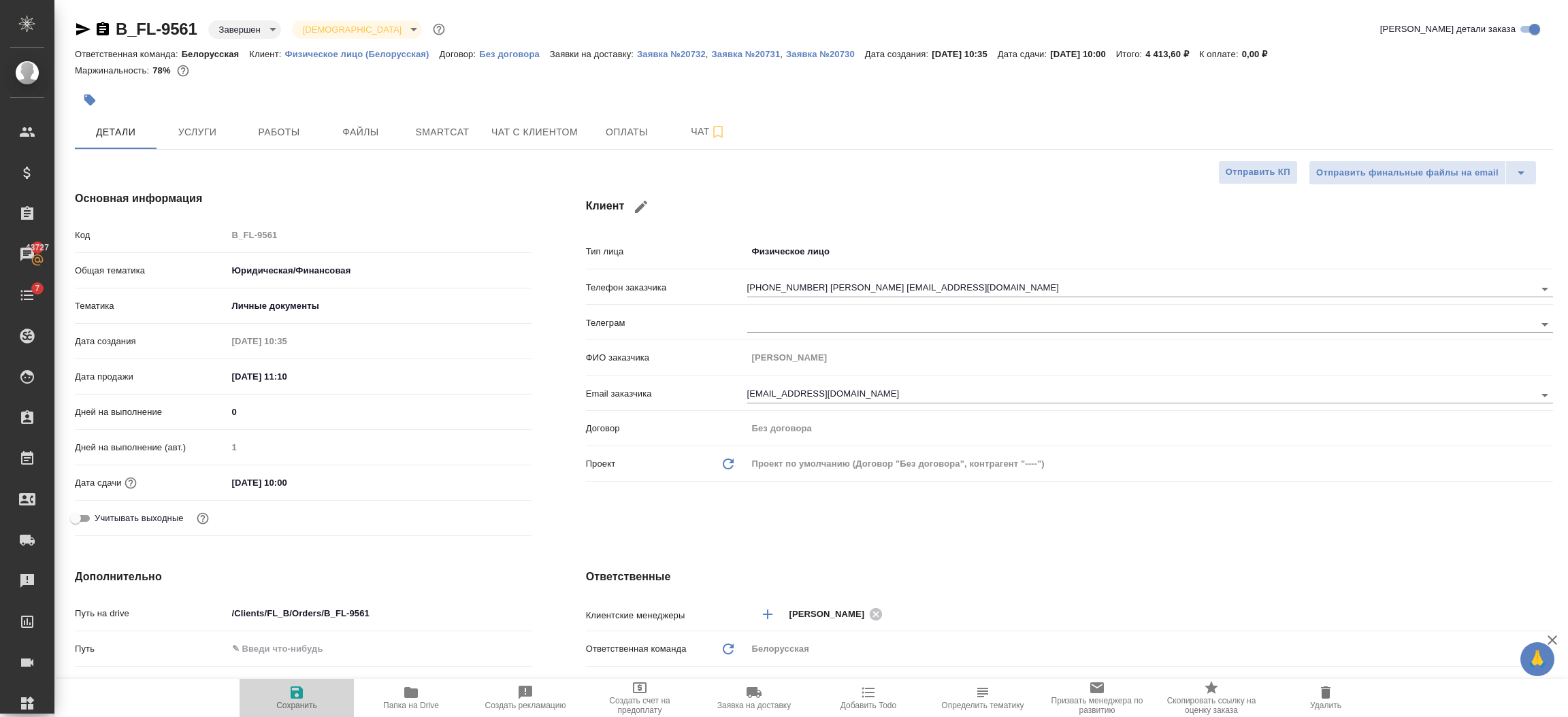
type textarea "x"
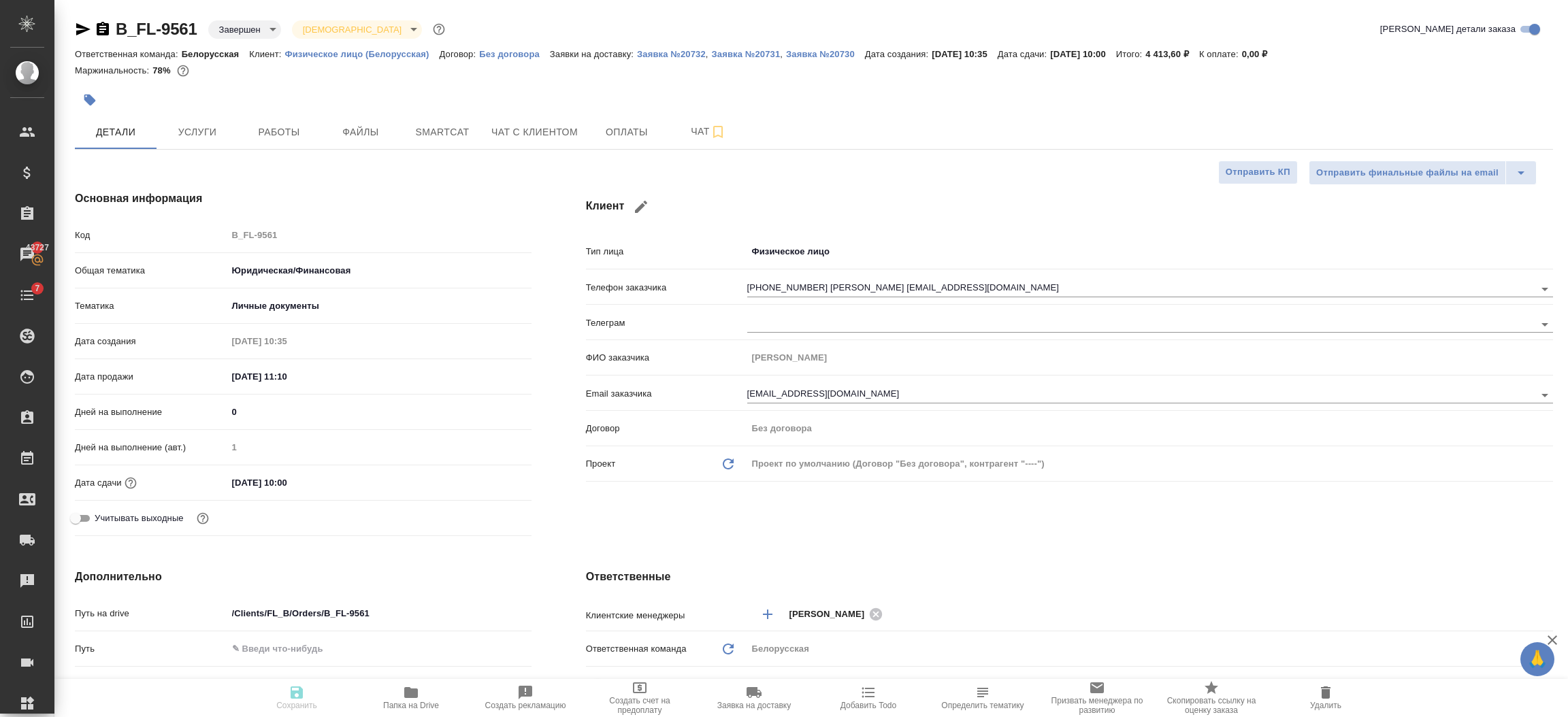
type textarea "x"
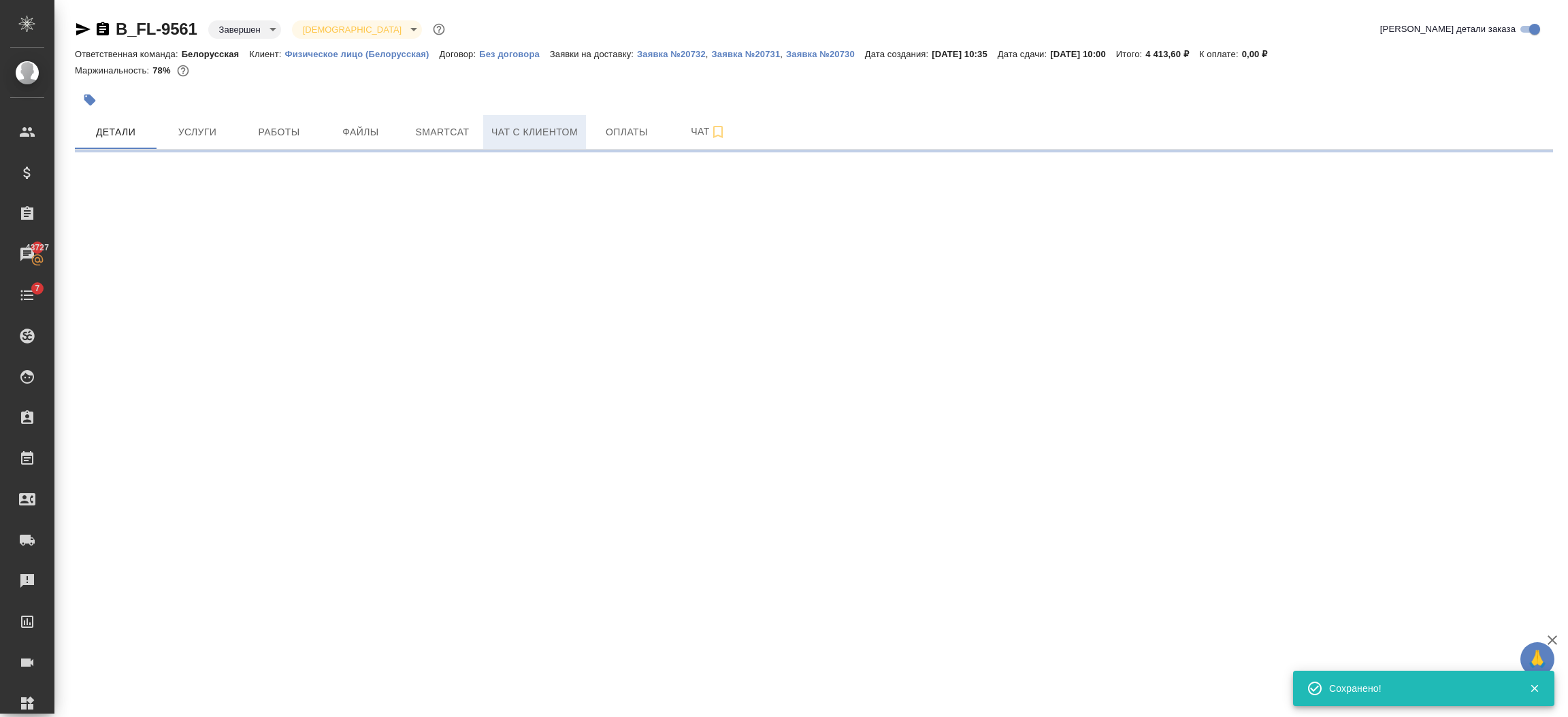
select select "RU"
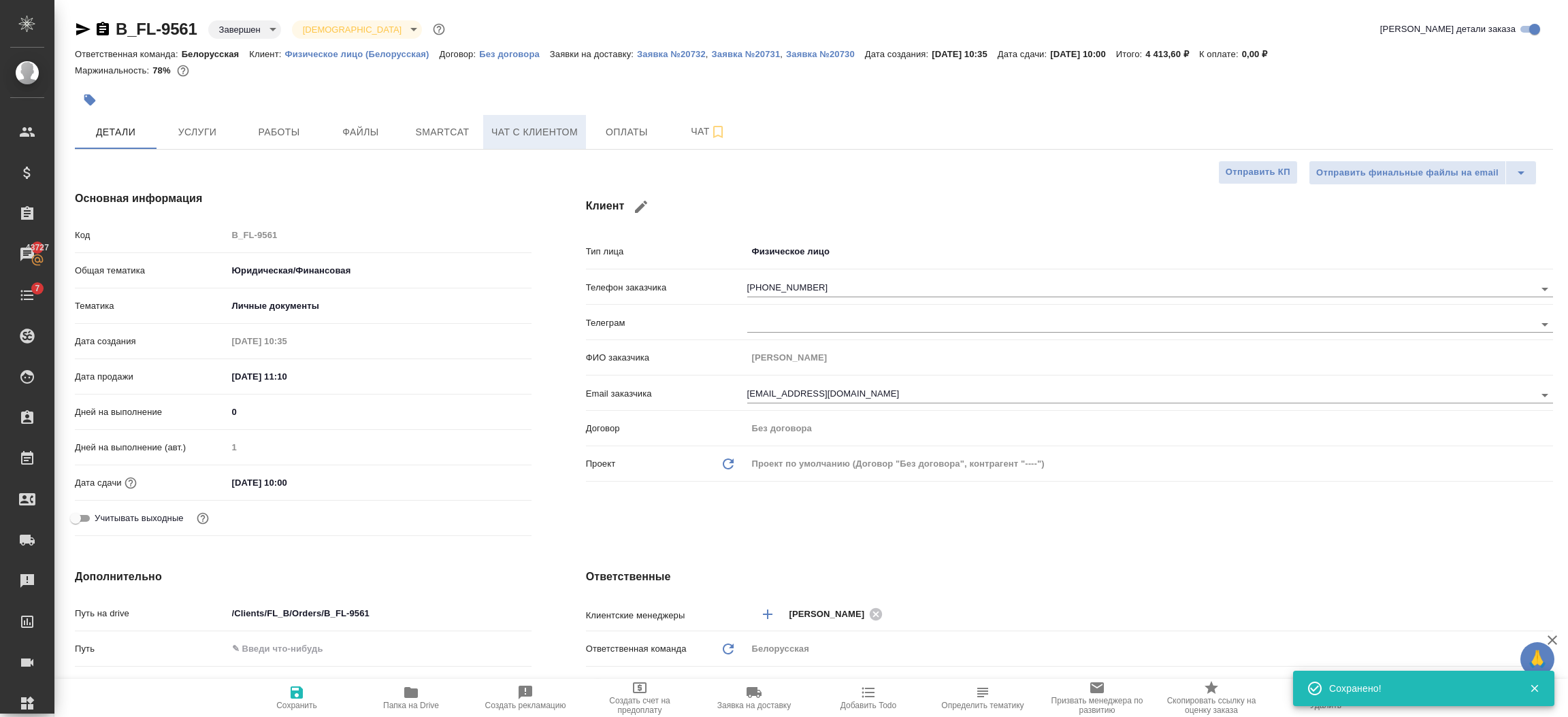
type textarea "x"
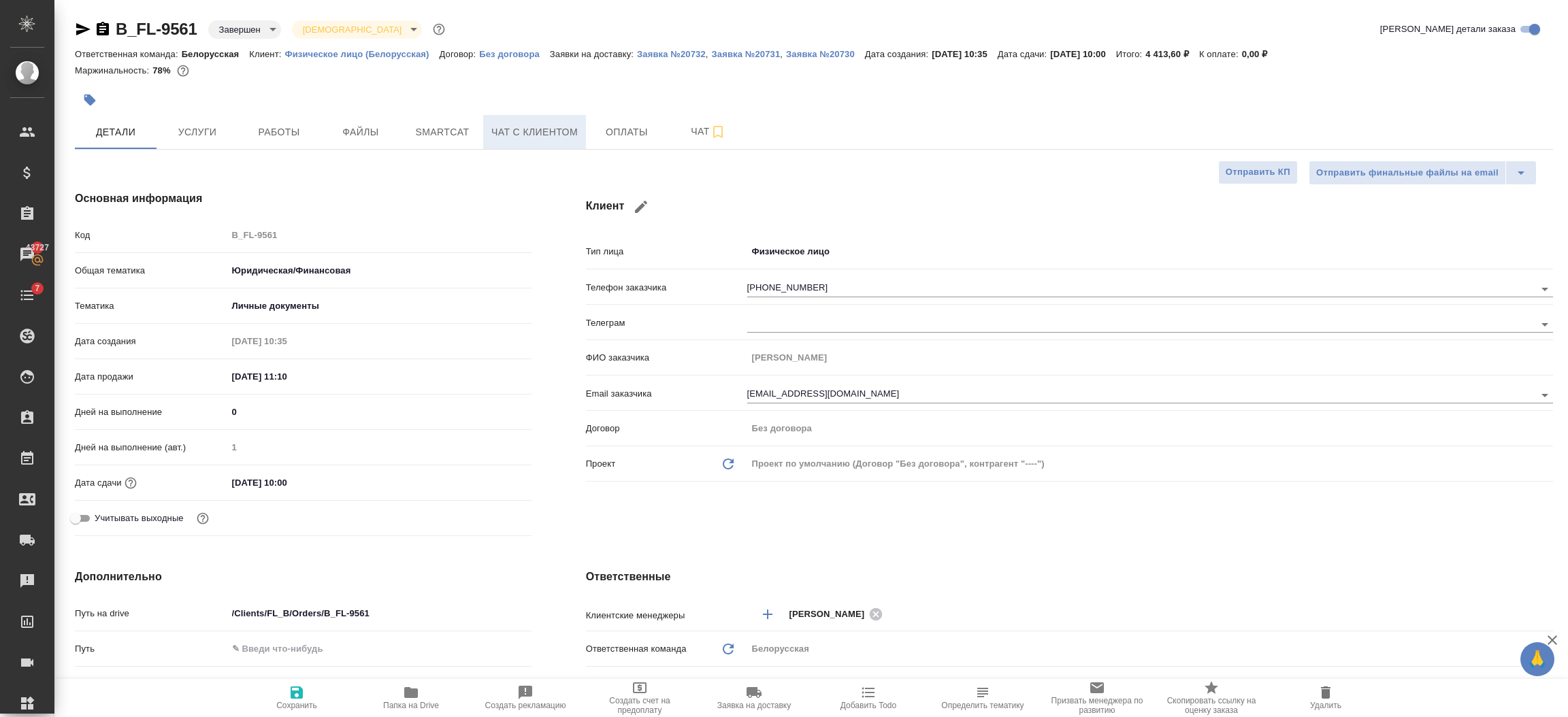
click at [500, 134] on span "Чат с клиентом" at bounding box center [534, 133] width 86 height 17
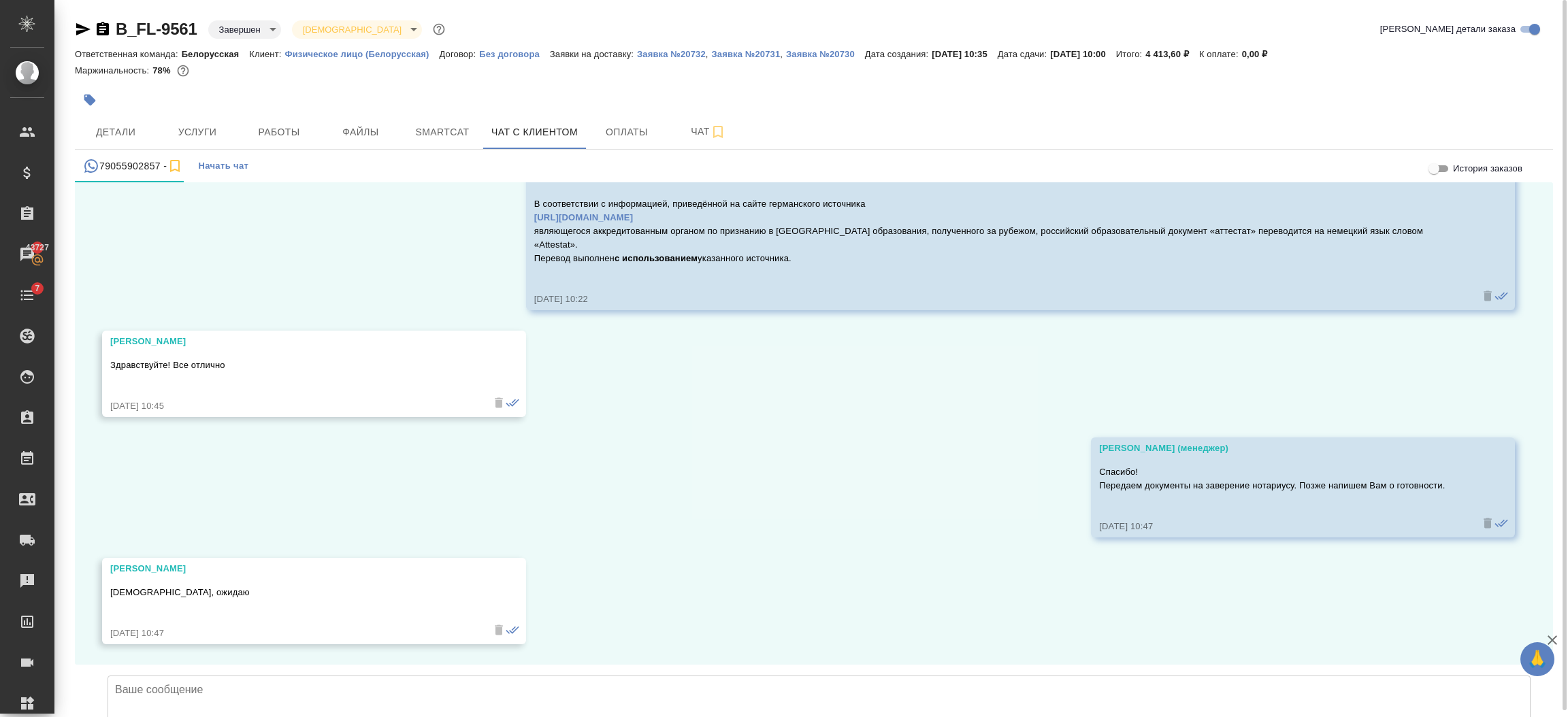
scroll to position [15344, 0]
click at [225, 170] on span "Начать чат" at bounding box center [223, 166] width 50 height 16
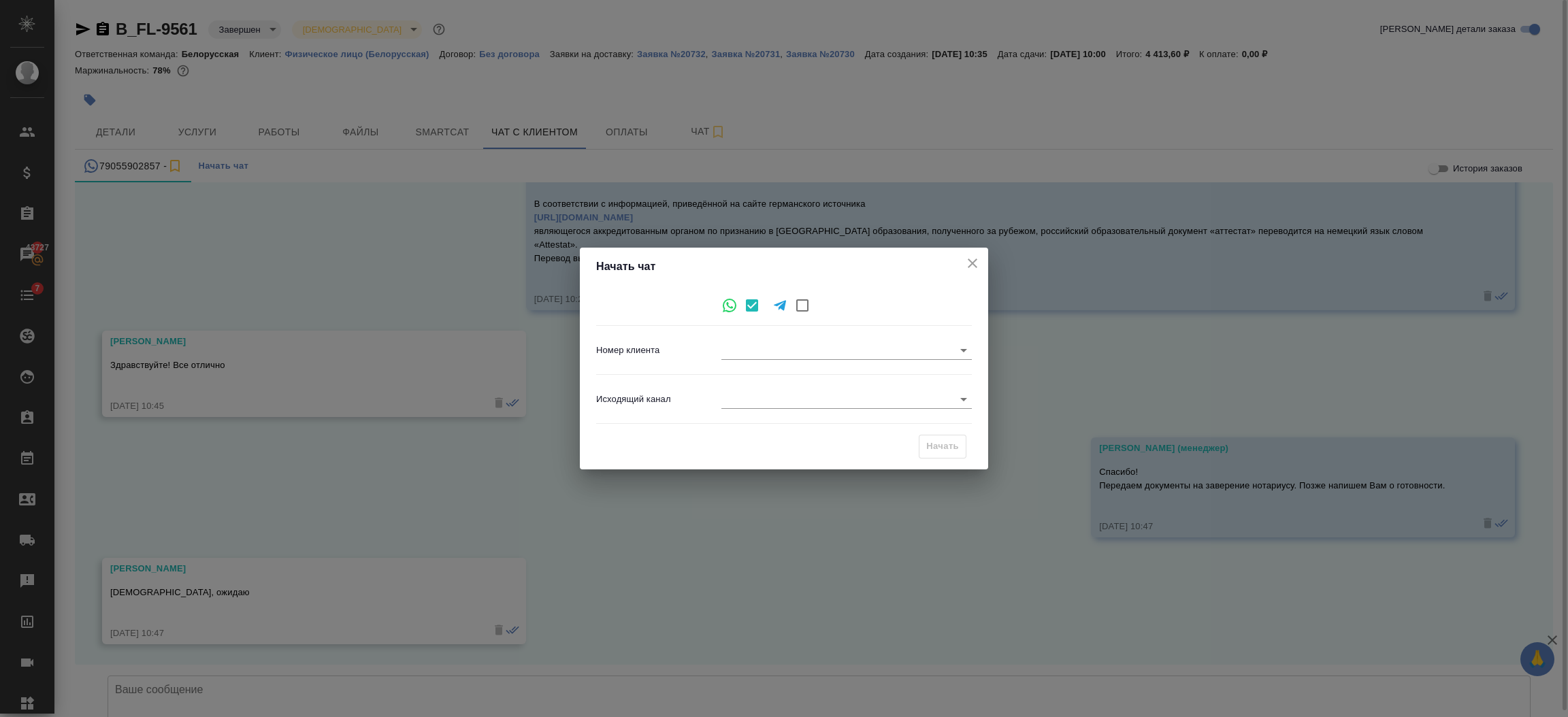
type input "[PHONE_NUMBER]"
click at [964, 263] on icon "close" at bounding box center [972, 263] width 16 height 16
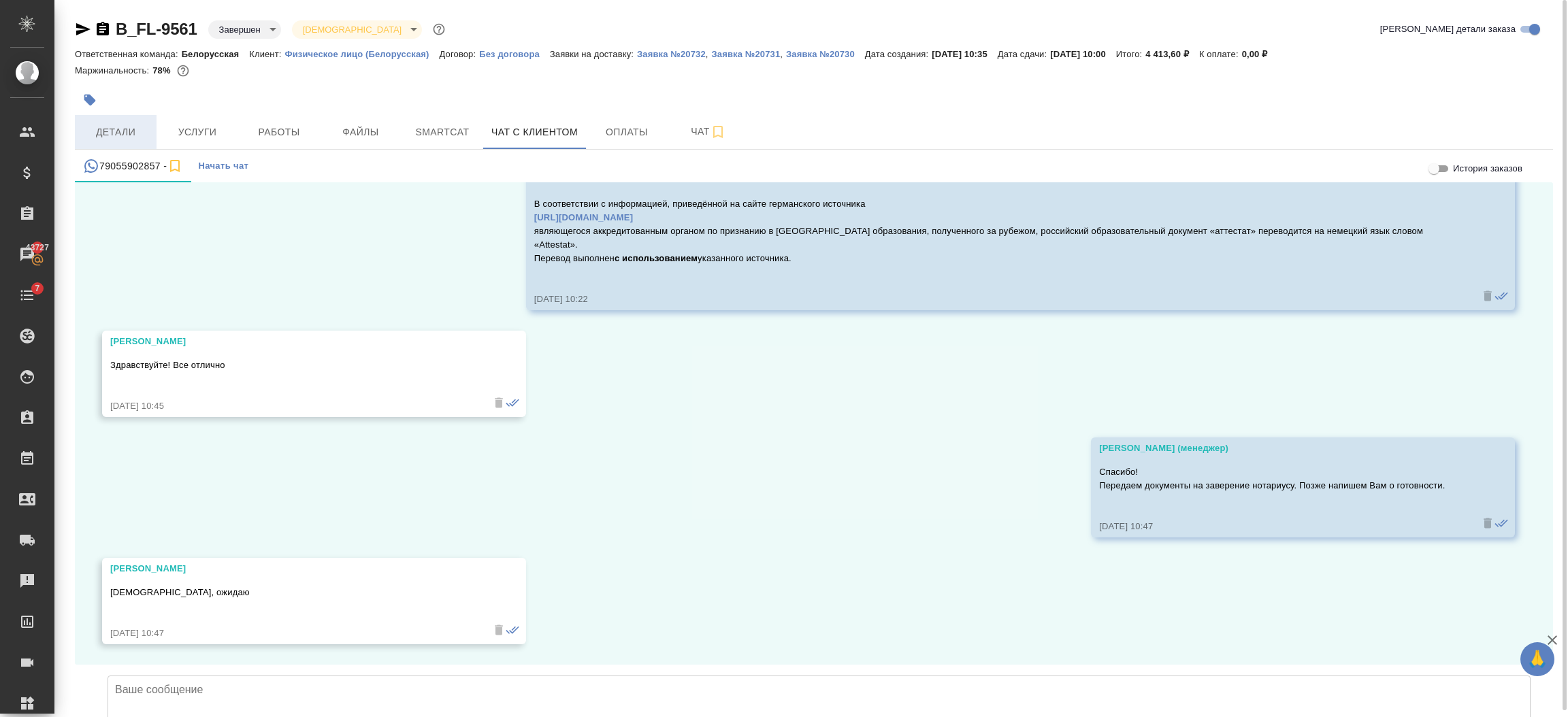
click at [111, 126] on span "Детали" at bounding box center [115, 133] width 65 height 17
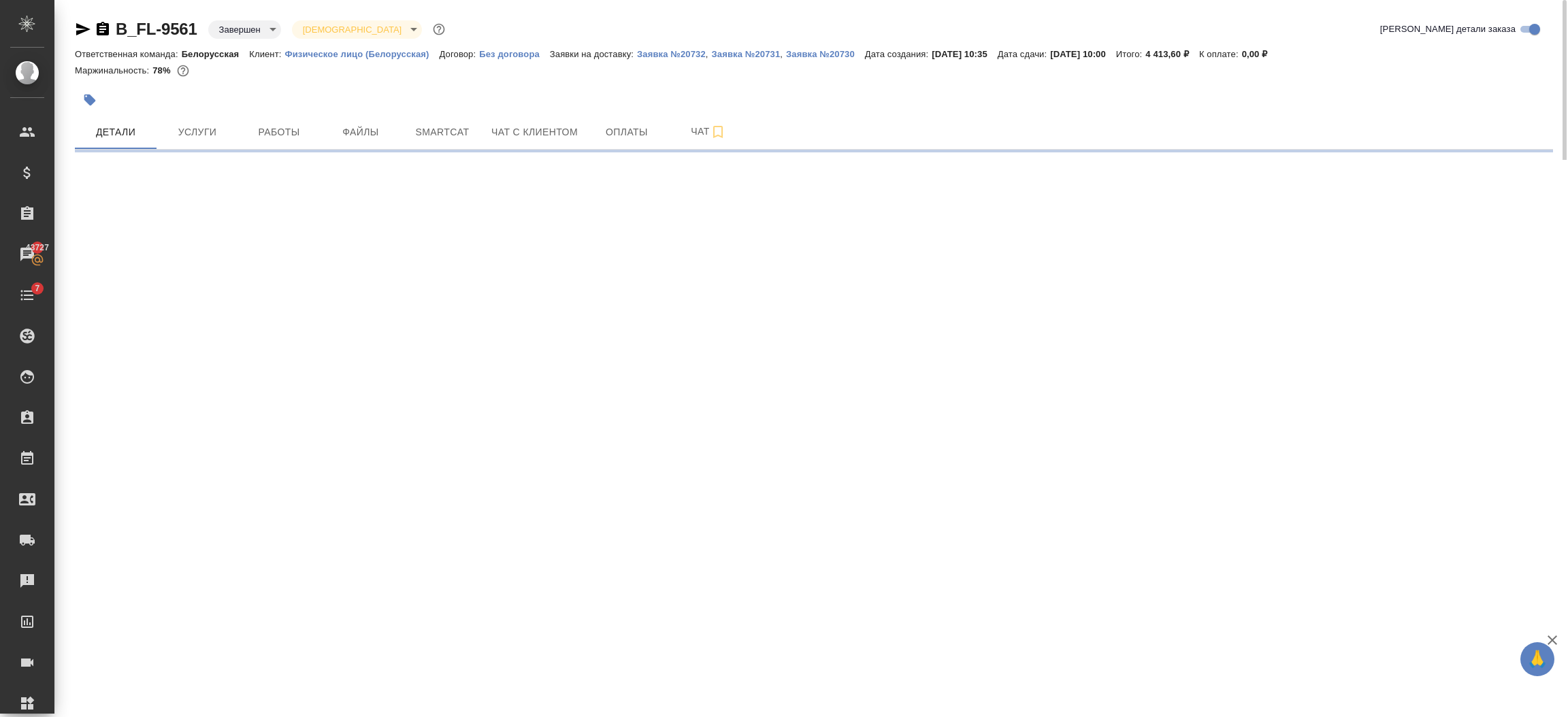
select select "RU"
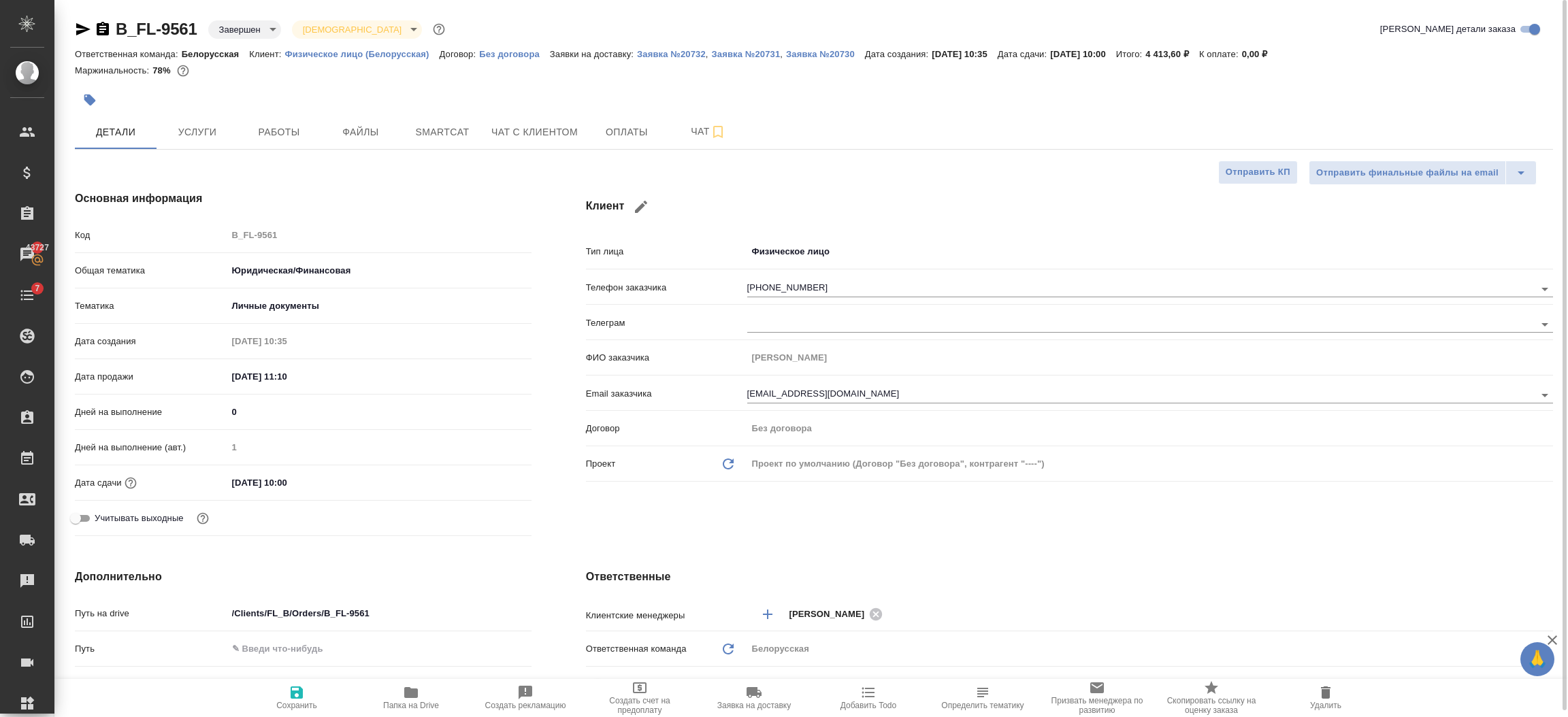
type textarea "x"
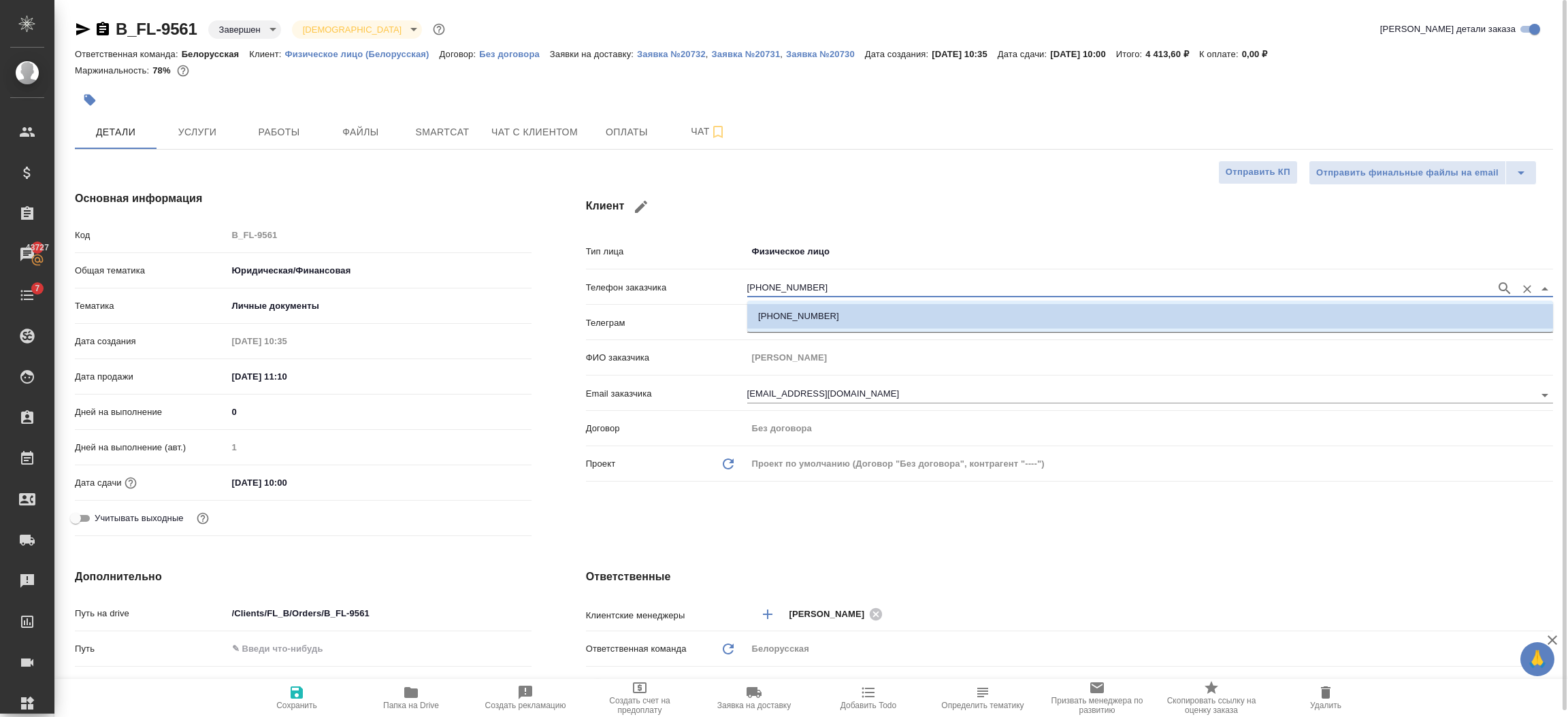
drag, startPoint x: 848, startPoint y: 281, endPoint x: 698, endPoint y: 279, distance: 150.0
click at [705, 279] on div "Телефон заказчика +79055902857" at bounding box center [1069, 286] width 967 height 24
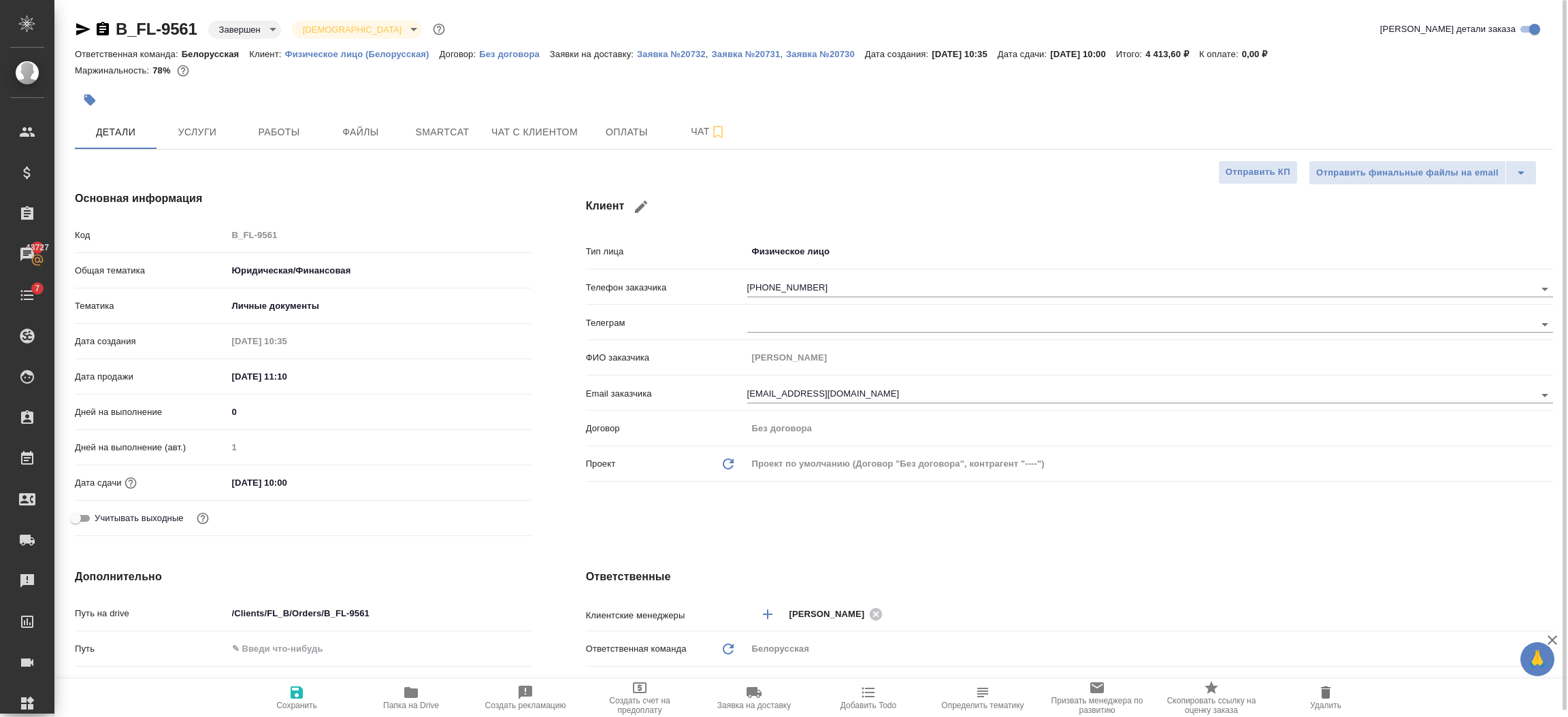
type textarea "x"
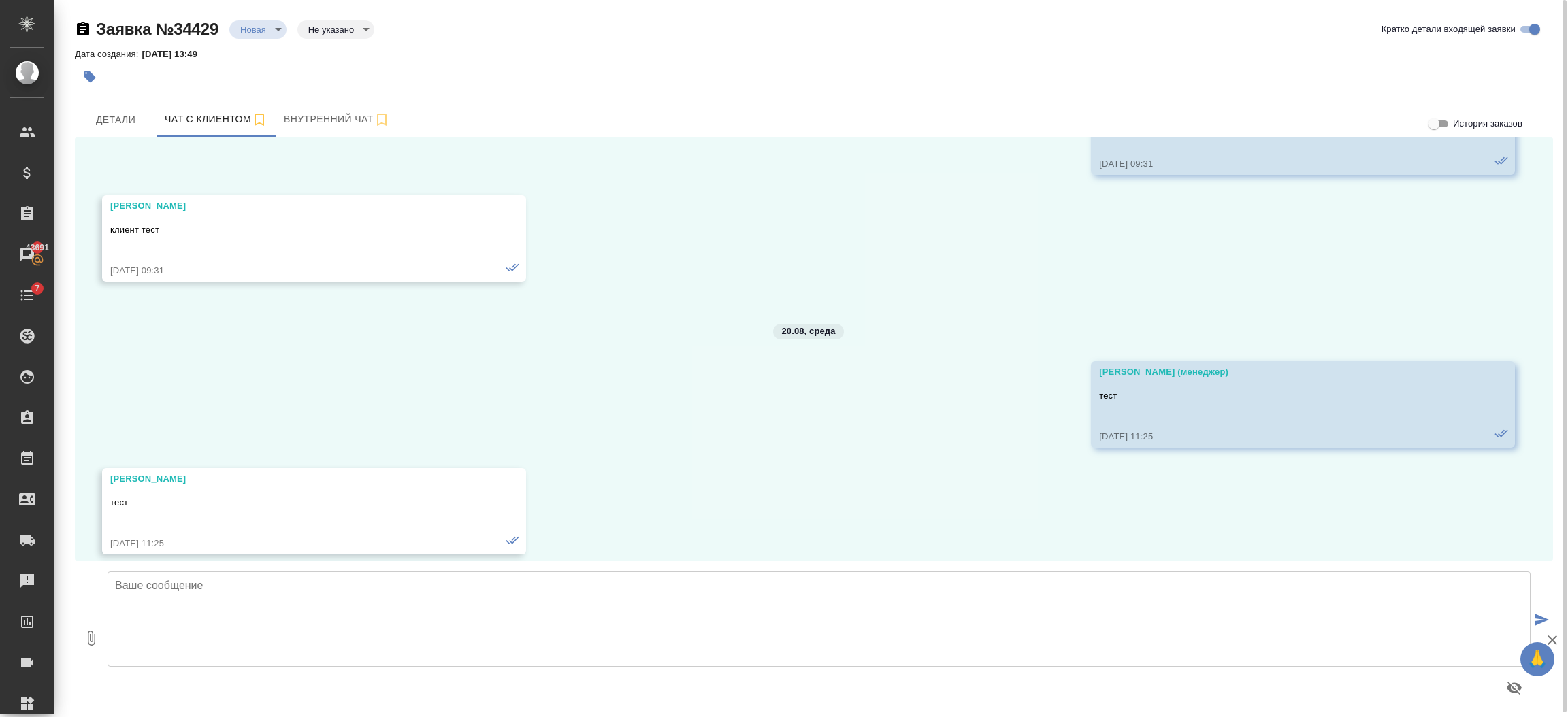
scroll to position [17556, 0]
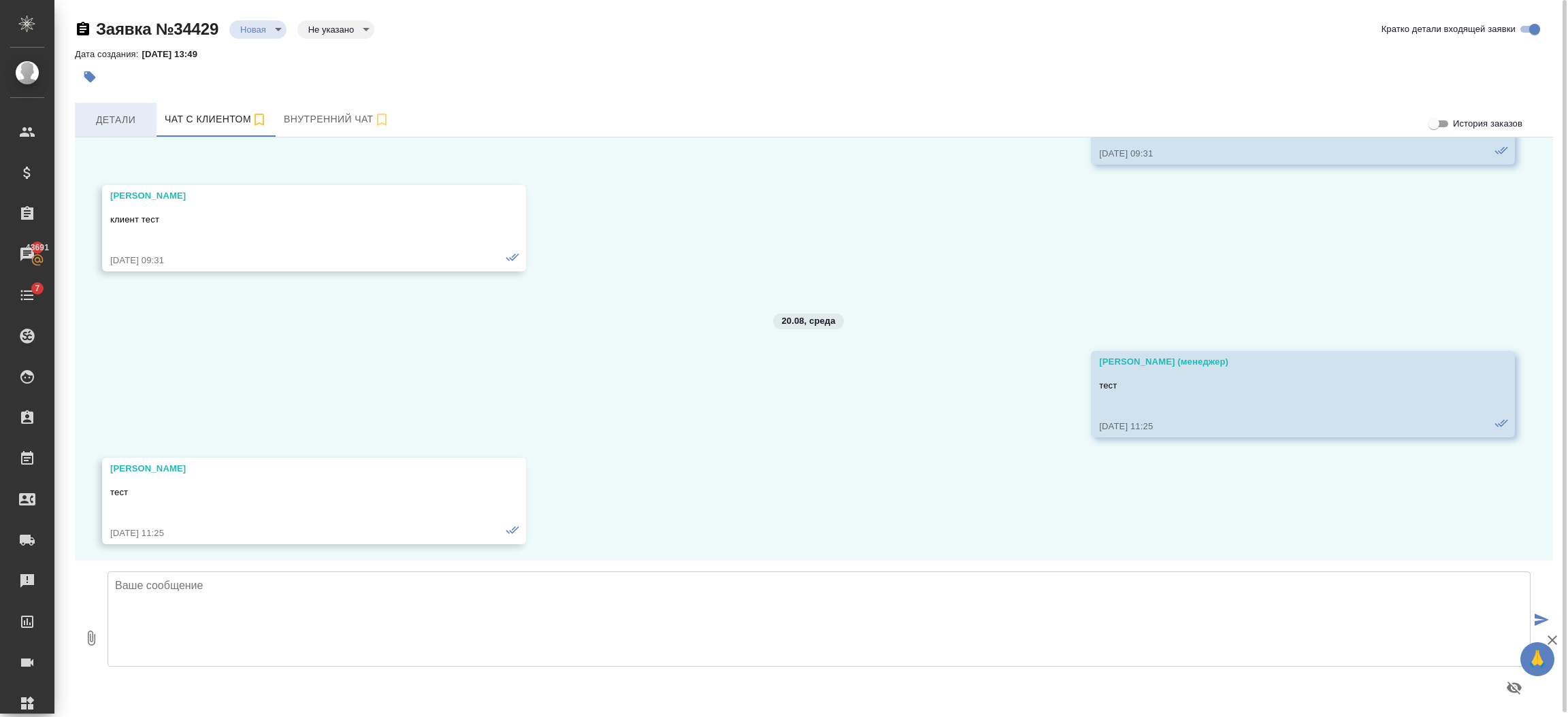
click at [104, 113] on span "Детали" at bounding box center [115, 120] width 65 height 17
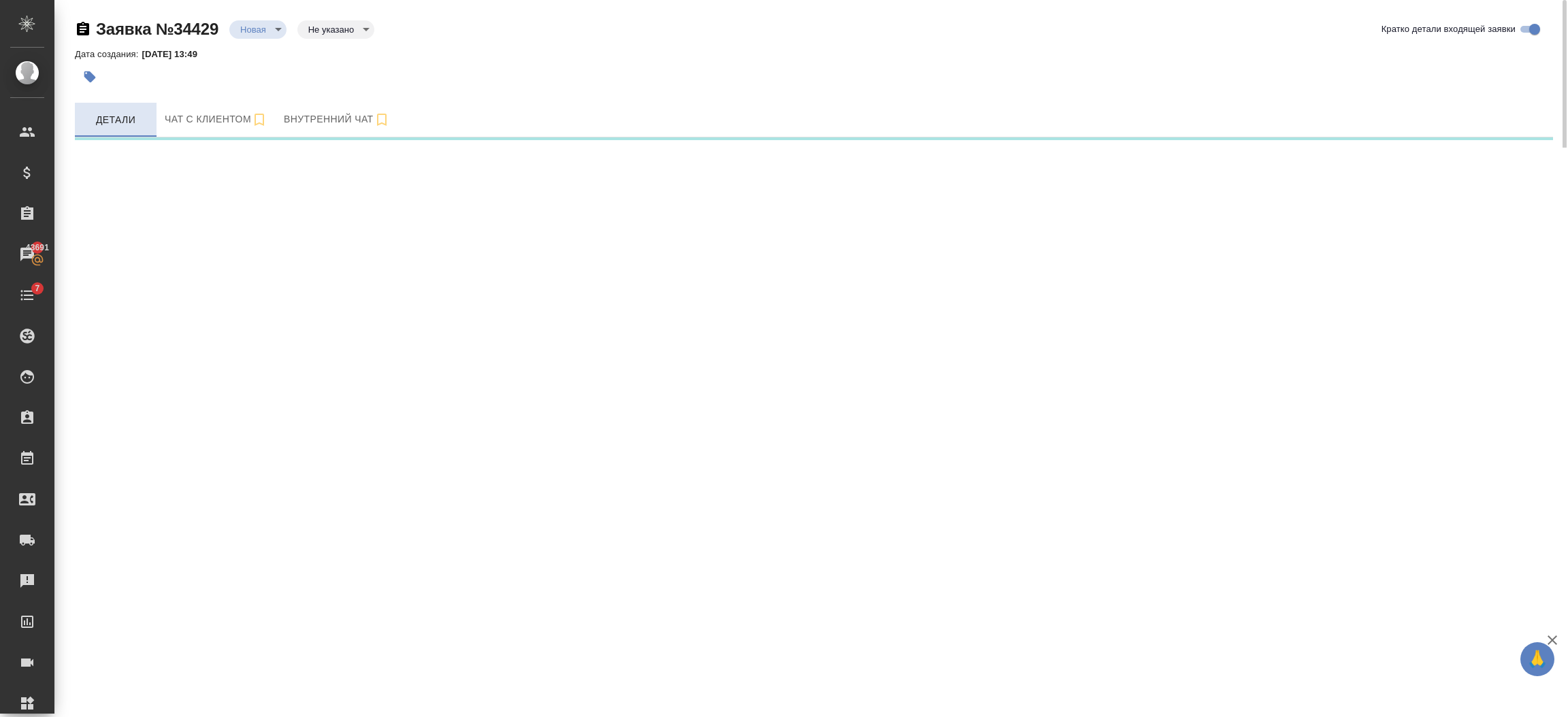
select select "RU"
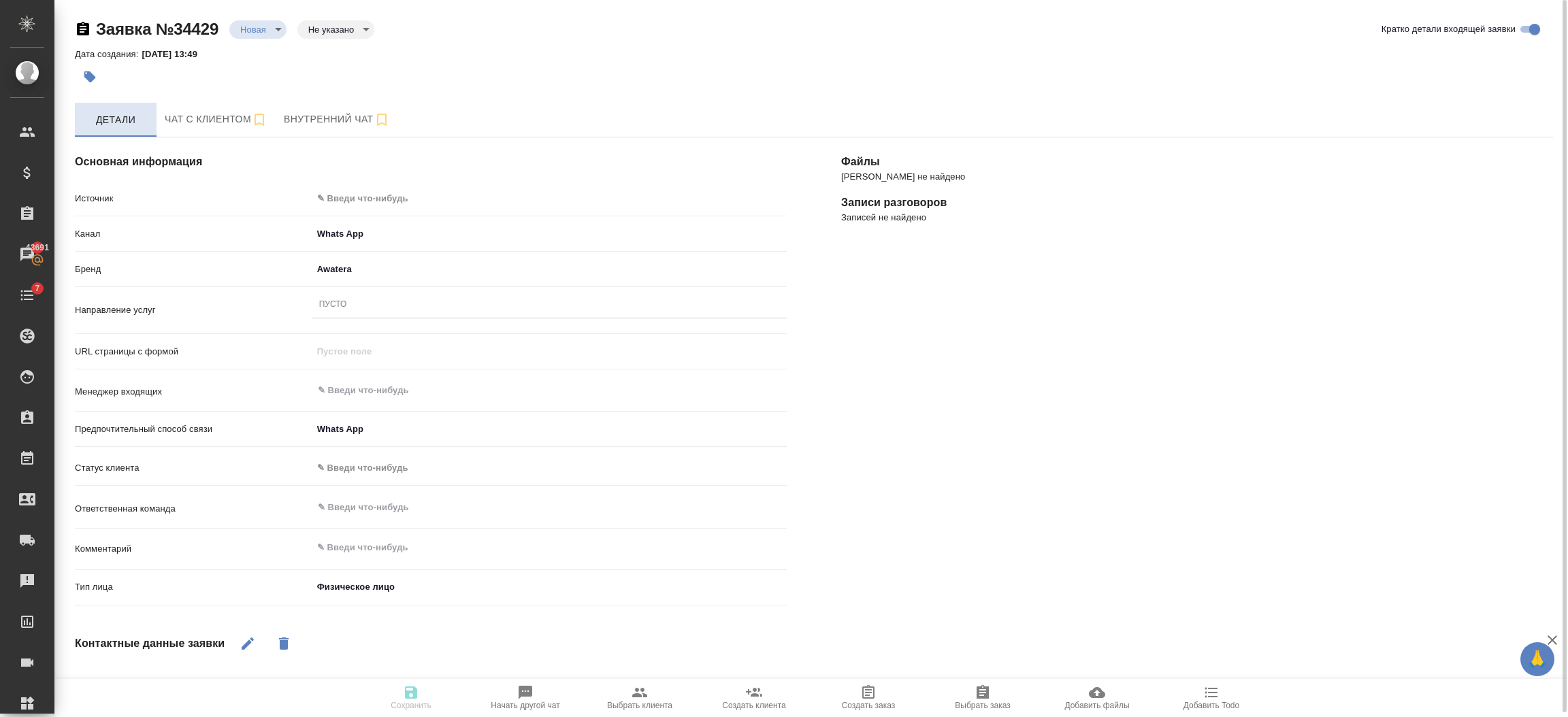
type textarea "x"
